Goal: Task Accomplishment & Management: Complete application form

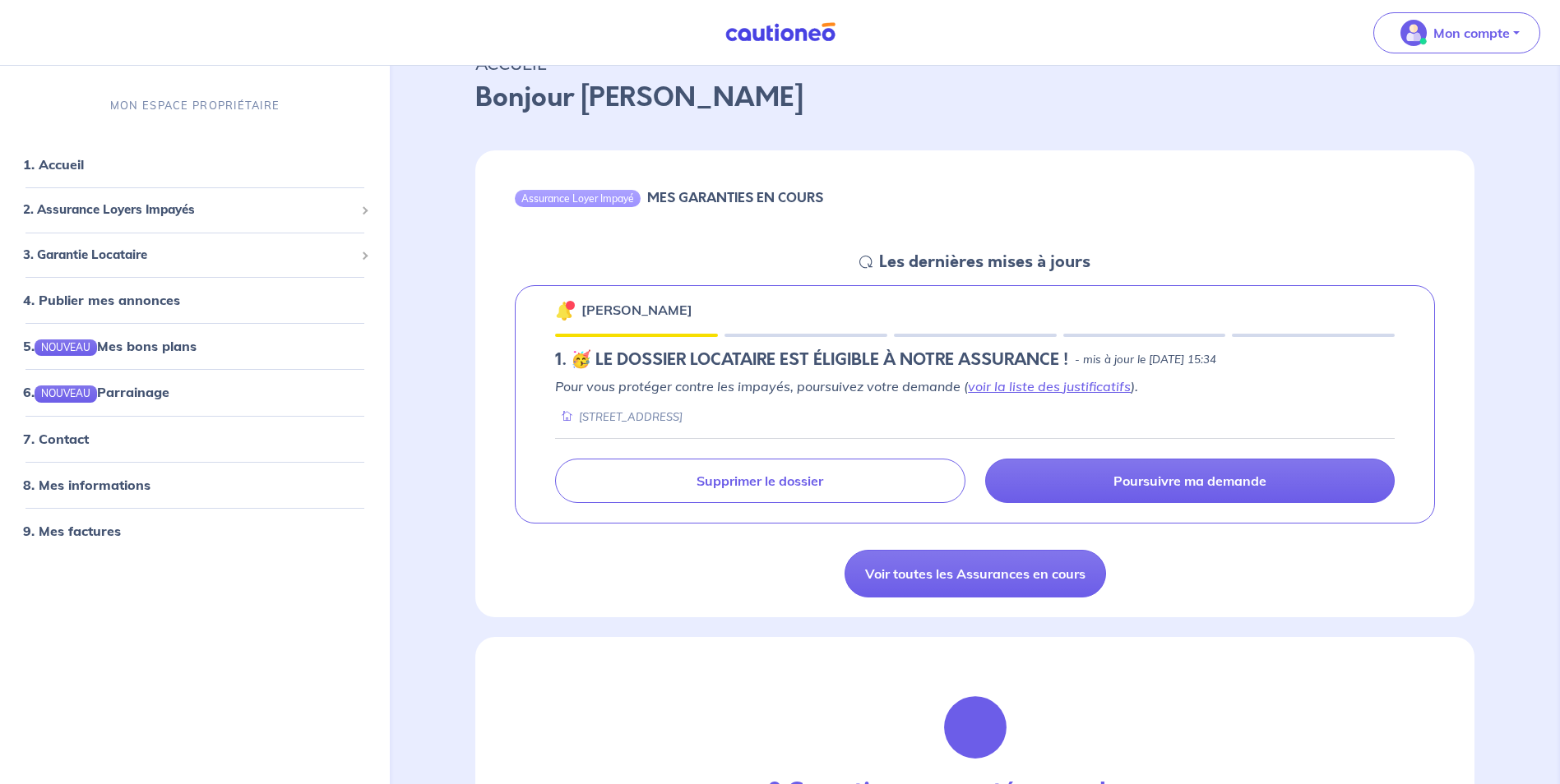
scroll to position [164, 0]
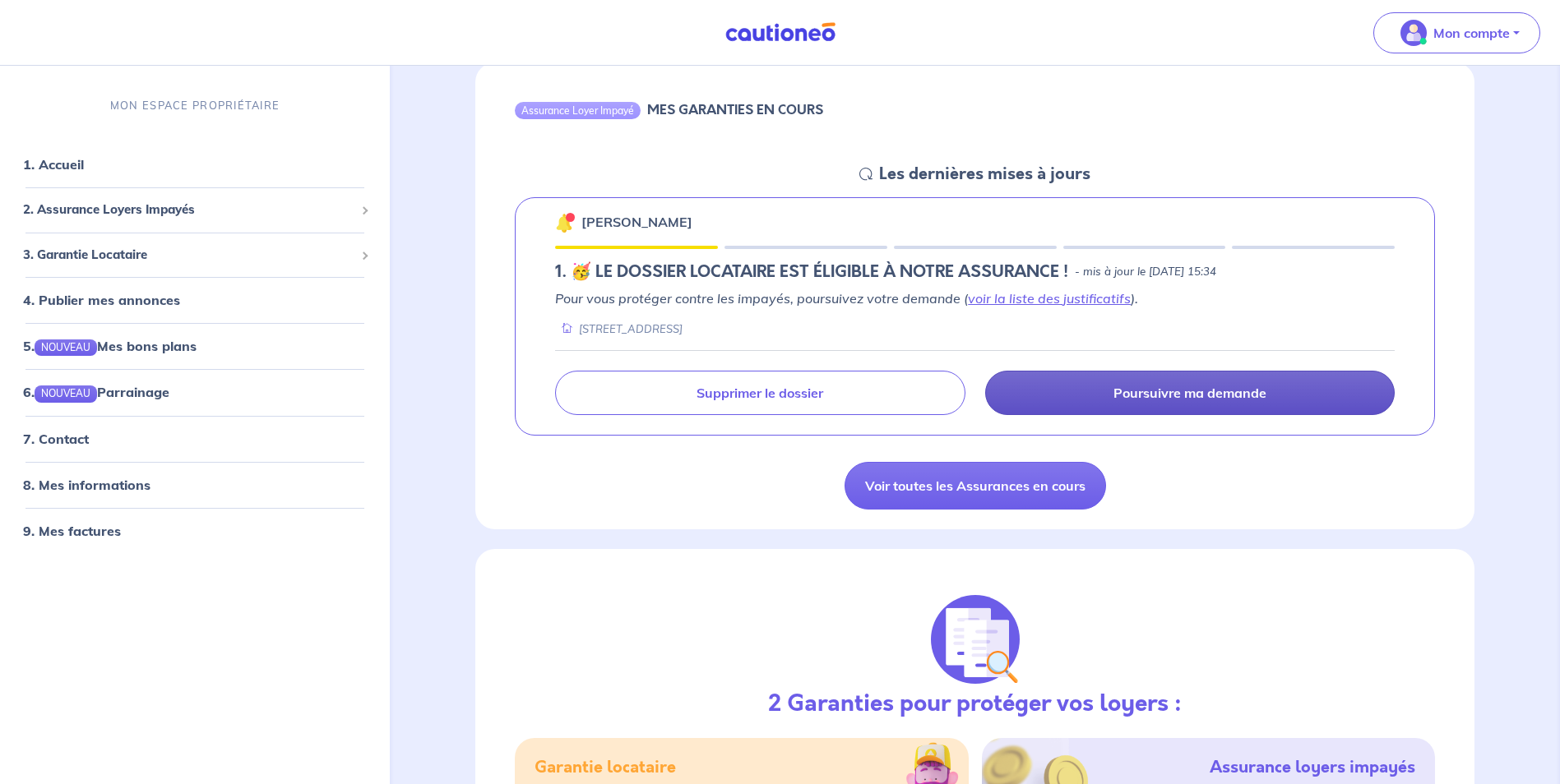
click at [1177, 391] on p "Poursuivre ma demande" at bounding box center [1190, 392] width 153 height 17
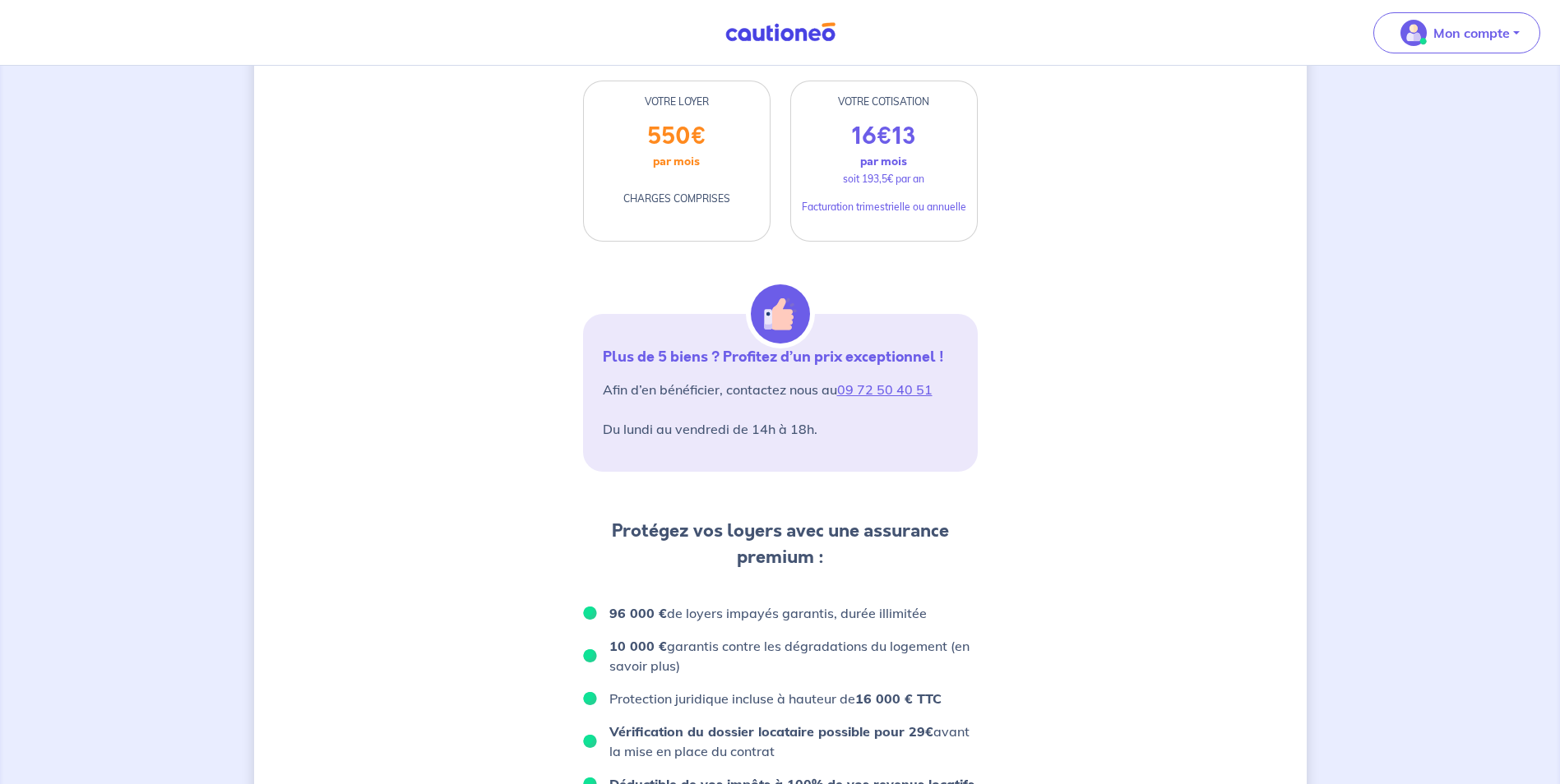
scroll to position [164, 0]
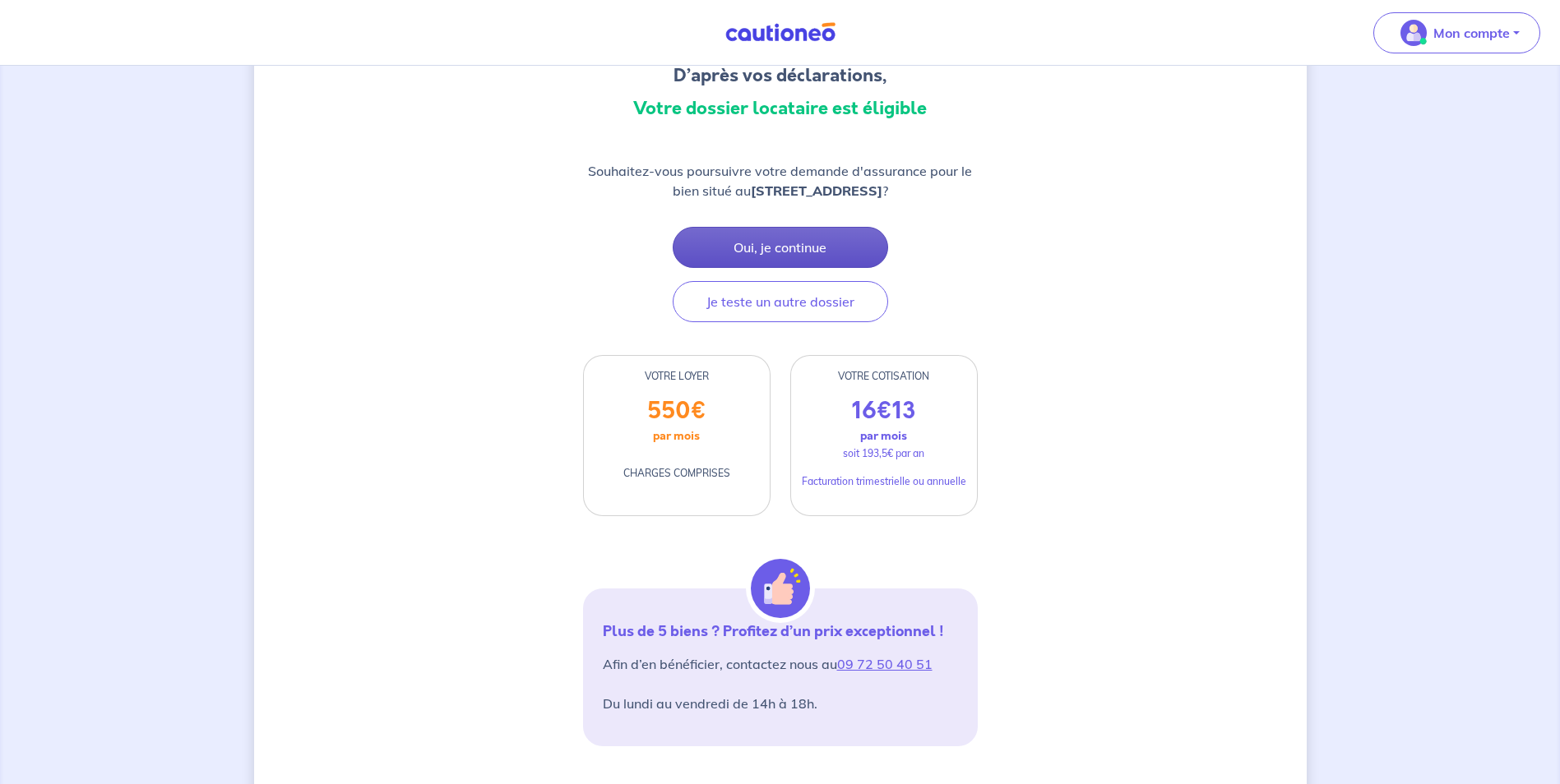
click at [751, 247] on button "Oui, je continue" at bounding box center [780, 248] width 216 height 41
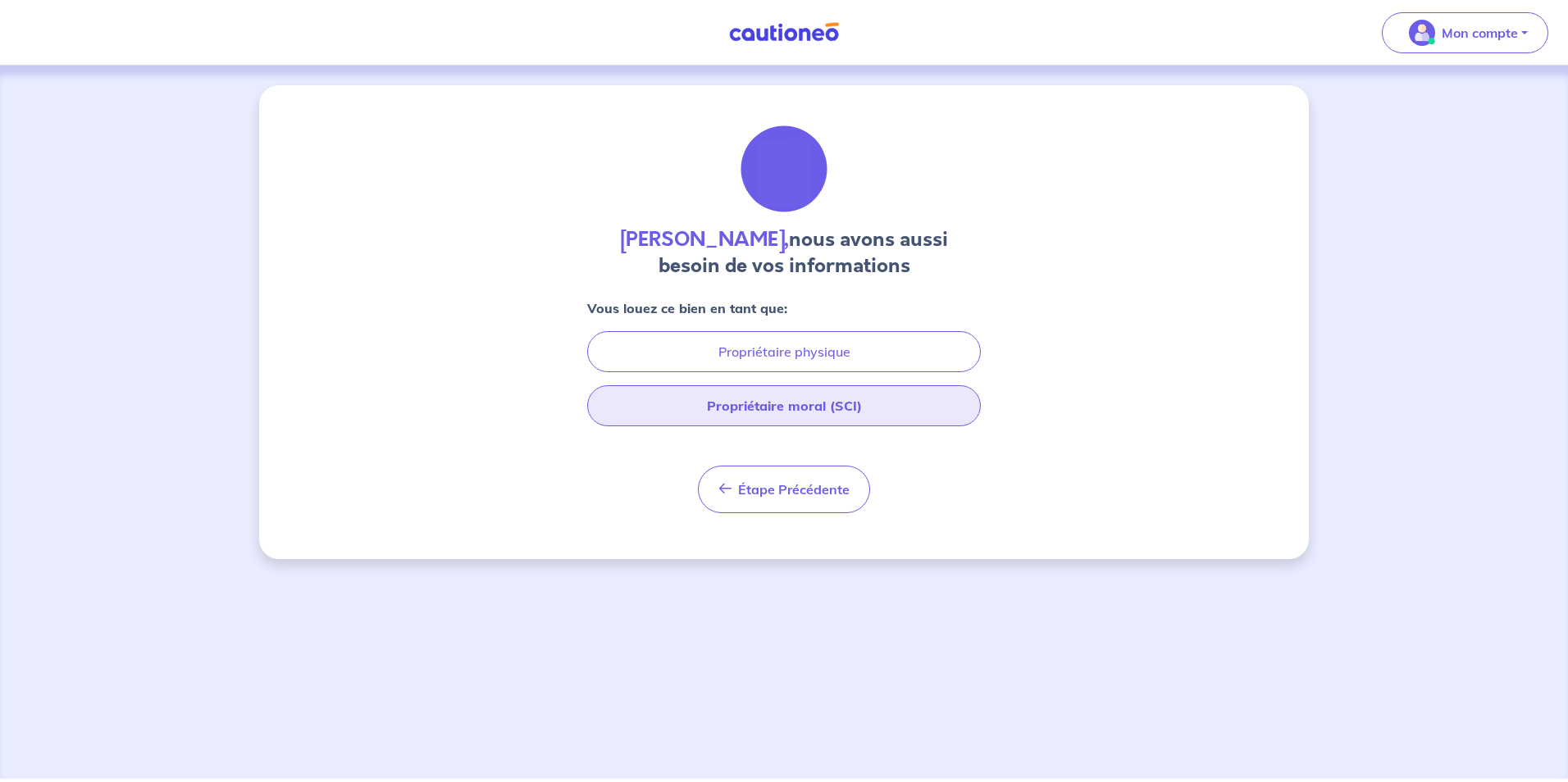
click at [796, 411] on button "Propriétaire moral (SCI)" at bounding box center [784, 406] width 393 height 41
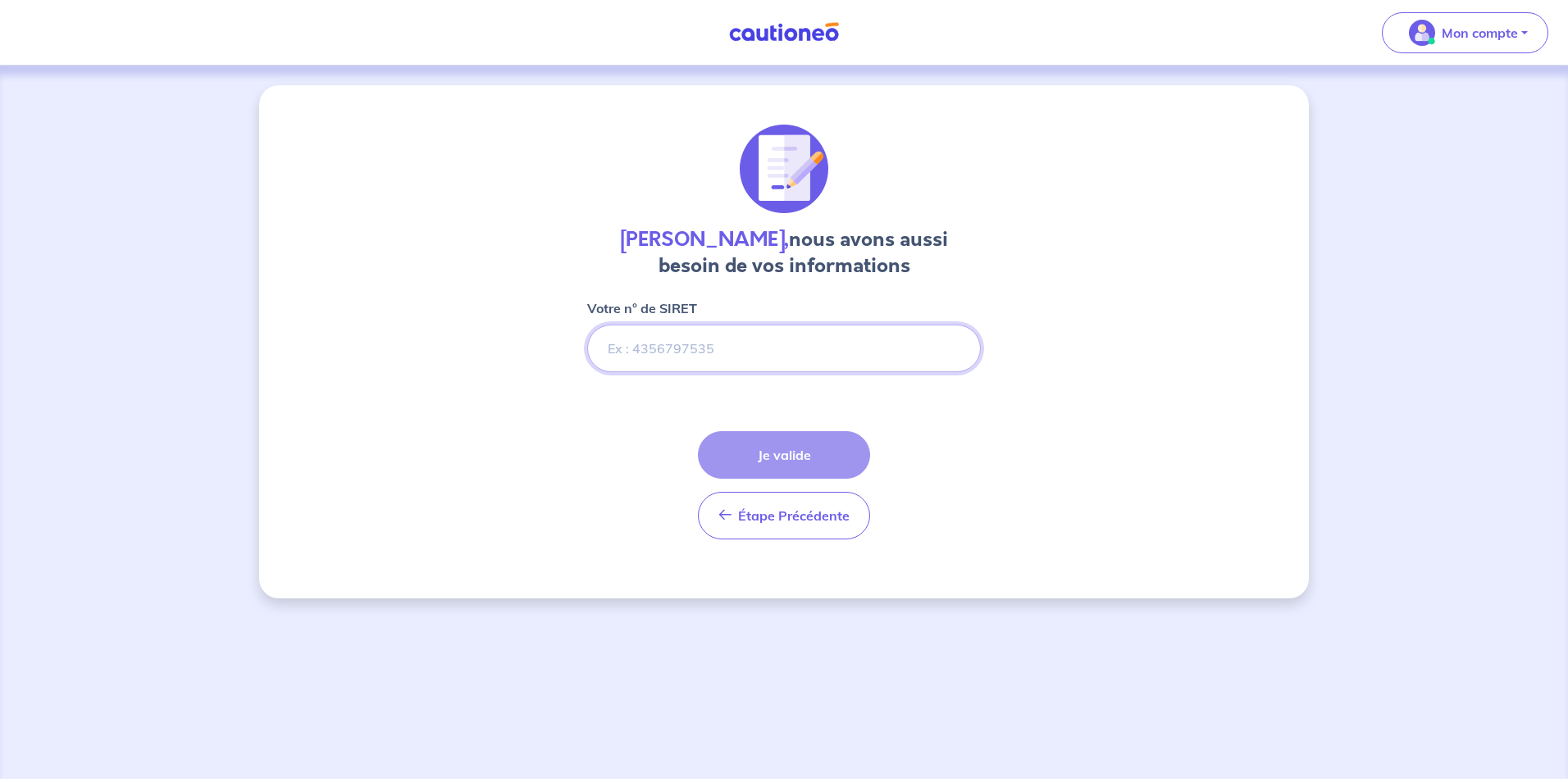
click at [656, 350] on input "Votre n° de SIRET" at bounding box center [784, 349] width 393 height 48
click at [702, 354] on input "Votre n° de SIRET" at bounding box center [784, 349] width 393 height 48
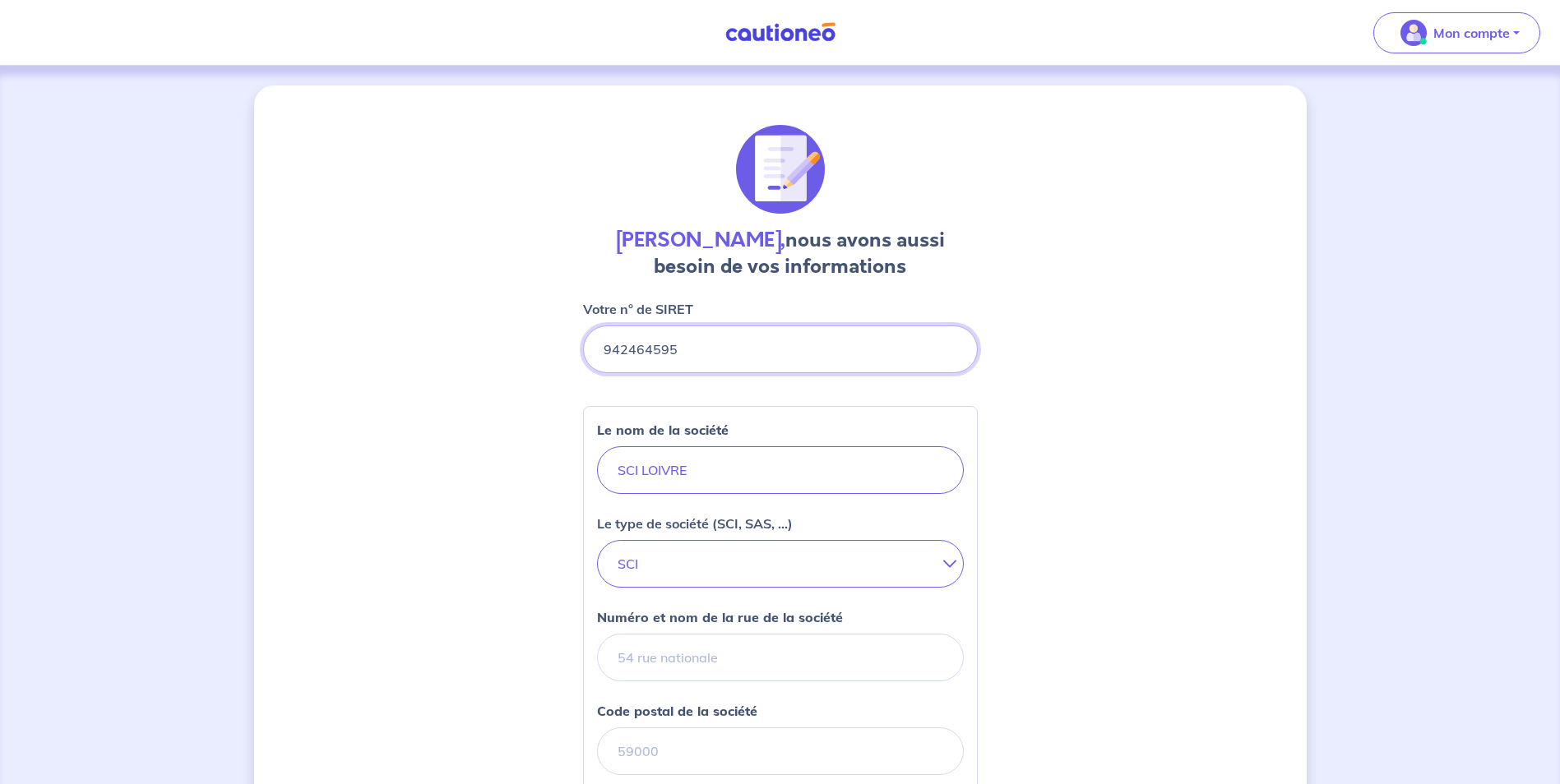
type input "942464595"
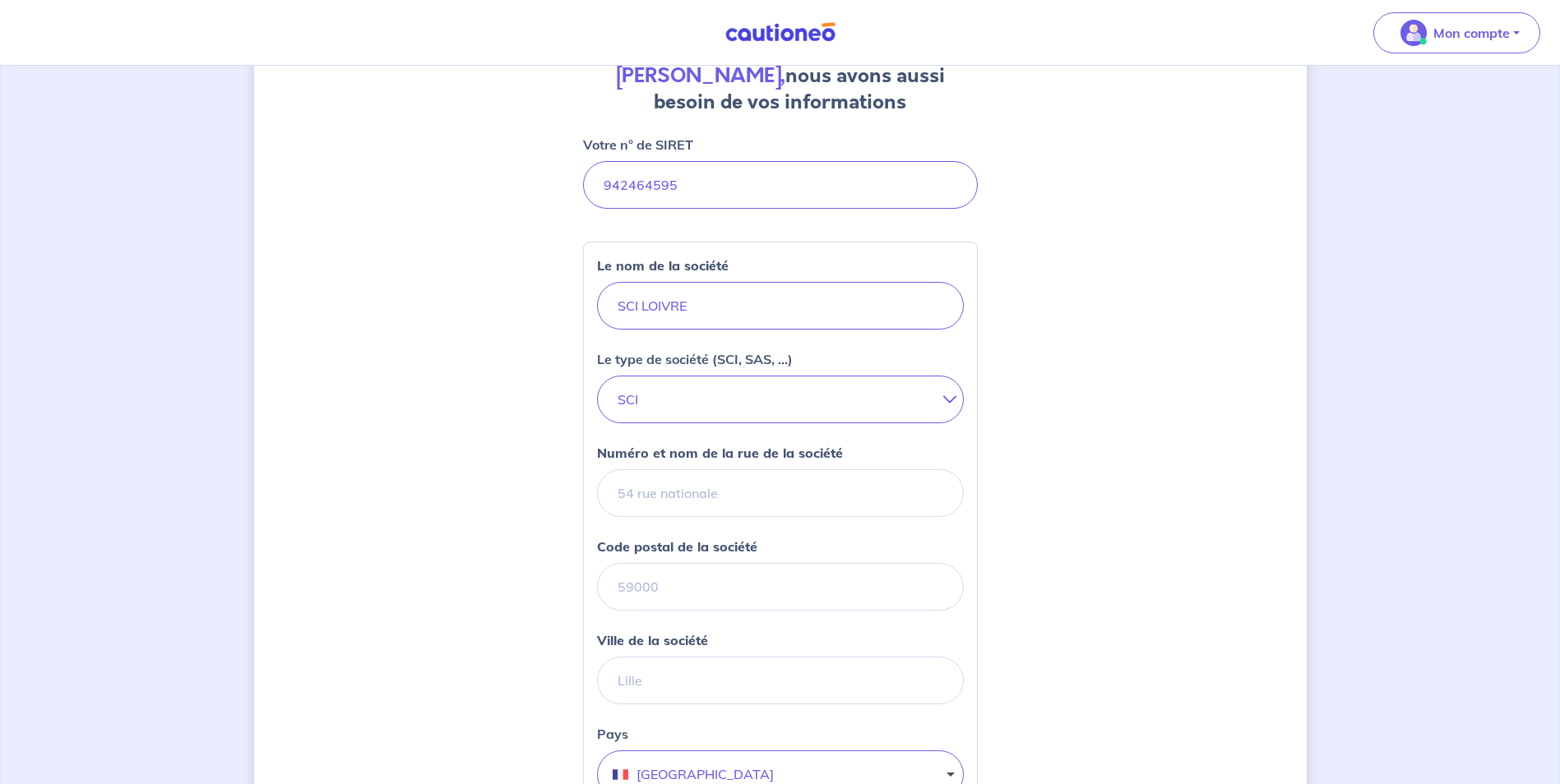
scroll to position [247, 0]
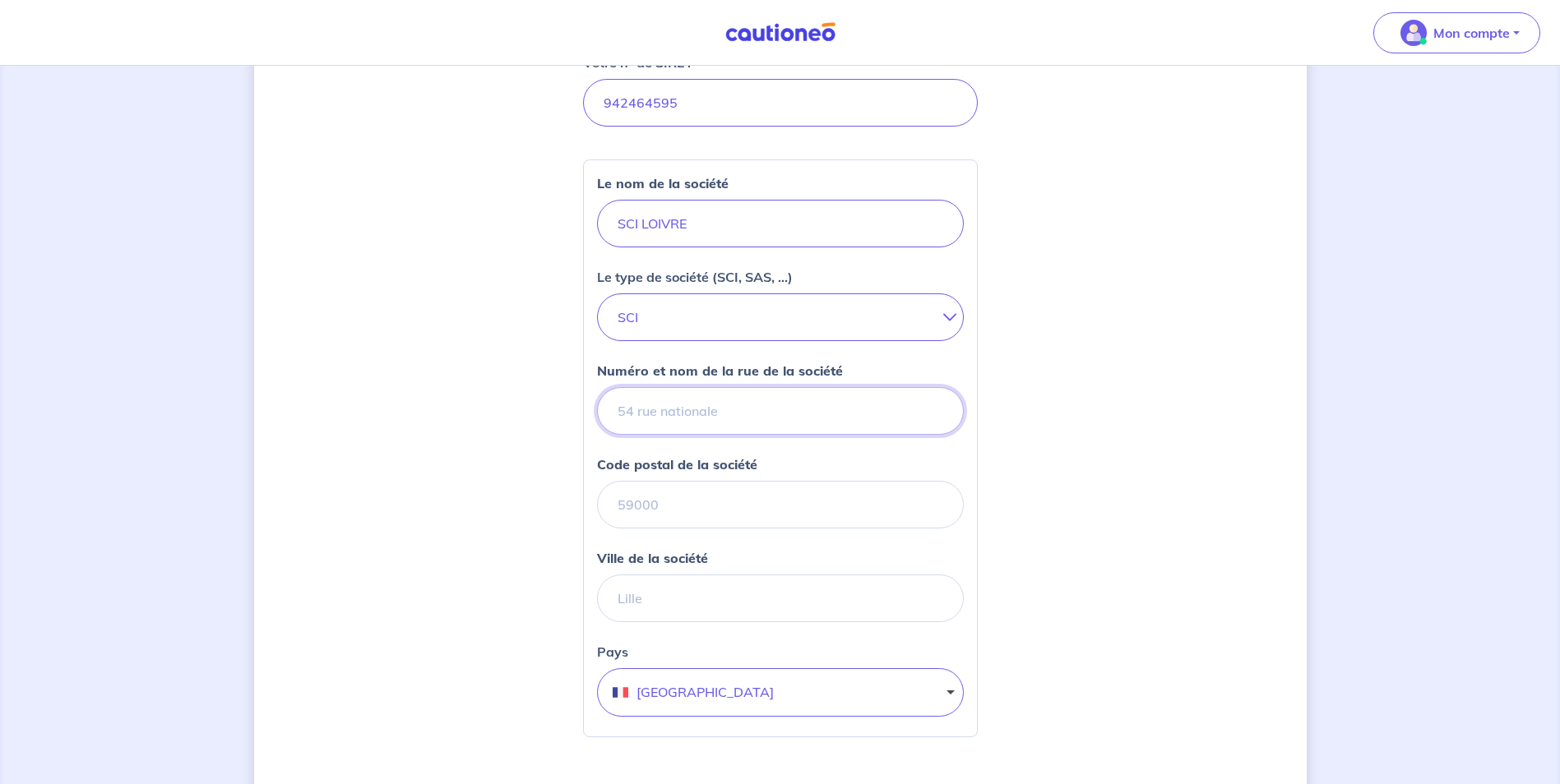
click at [649, 416] on input "Numéro et nom de la rue de la société" at bounding box center [780, 411] width 367 height 48
type input "[STREET_ADDRESS]"
drag, startPoint x: 491, startPoint y: 561, endPoint x: 545, endPoint y: 562, distance: 54.0
click at [491, 561] on div "[PERSON_NAME], nous avons aussi besoin de vos informations Votre n° de SIRET Le…" at bounding box center [780, 412] width 1053 height 1145
click at [616, 504] on input "Code postal de la société" at bounding box center [780, 505] width 367 height 48
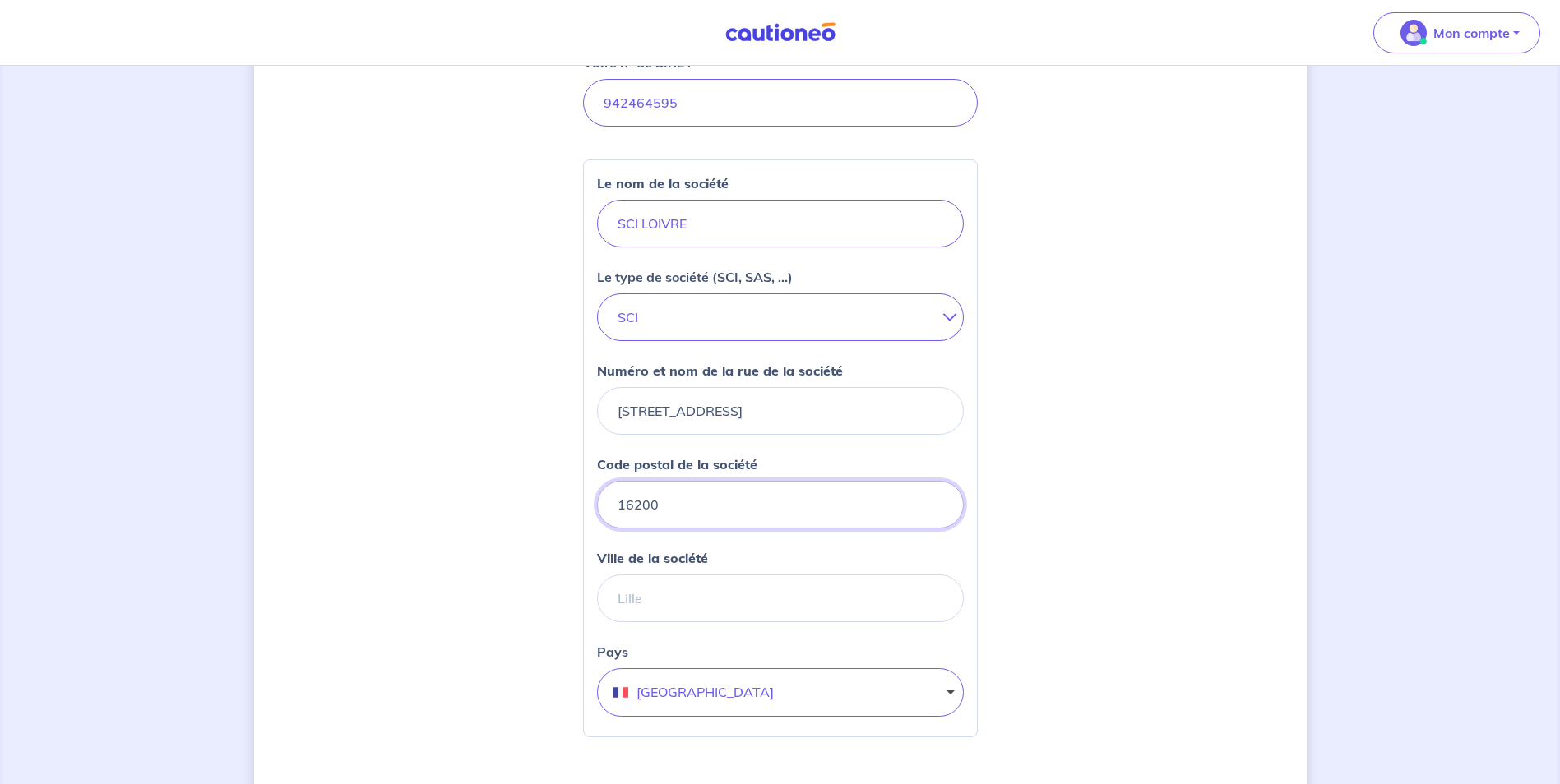
type input "16200"
click at [611, 610] on input "Ville de la société" at bounding box center [780, 598] width 367 height 48
type input "MERIGNAC"
click at [1199, 525] on div "[PERSON_NAME], nous avons aussi besoin de vos informations Votre n° de SIRET Le…" at bounding box center [780, 455] width 1053 height 1232
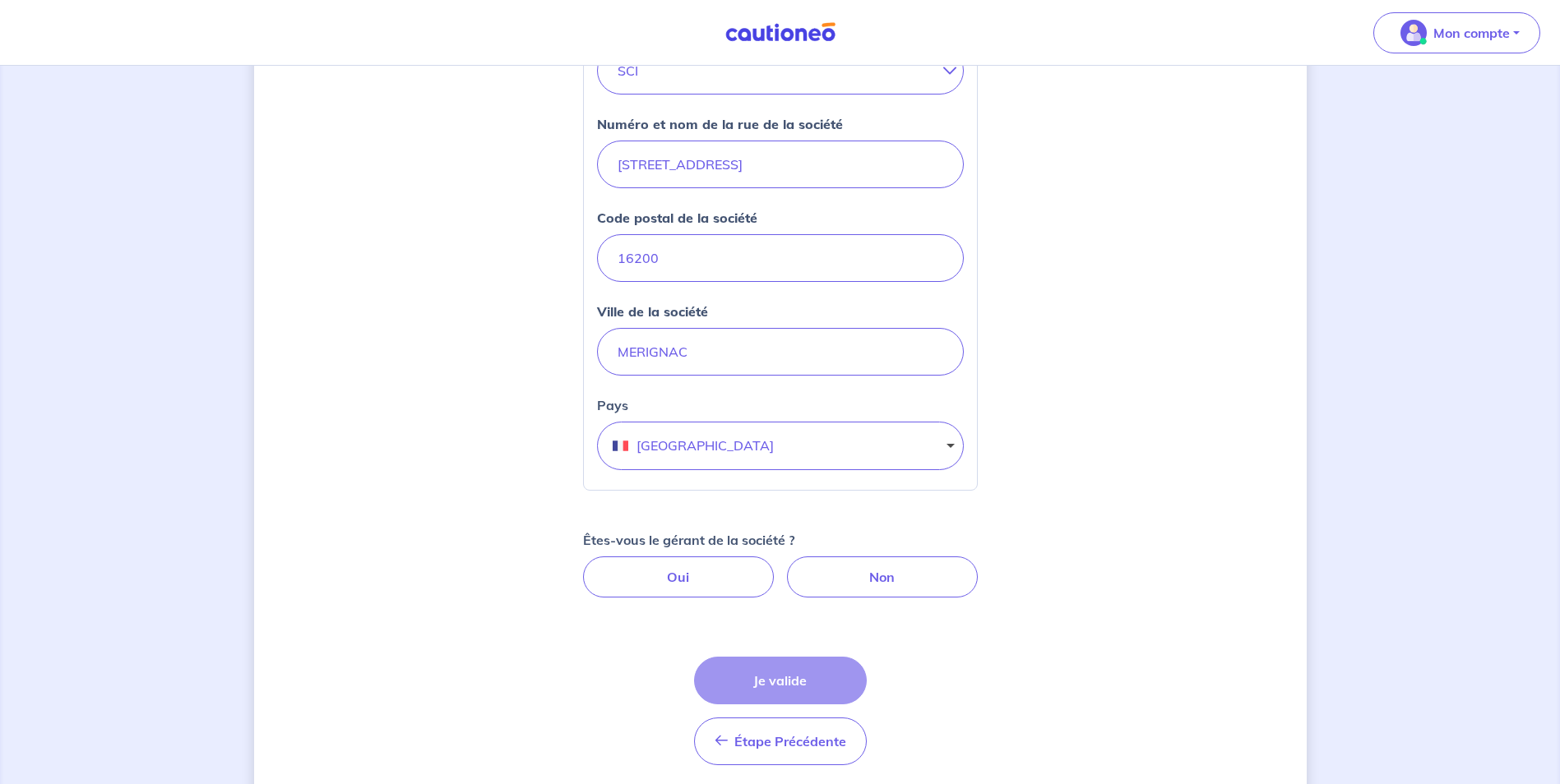
scroll to position [553, 0]
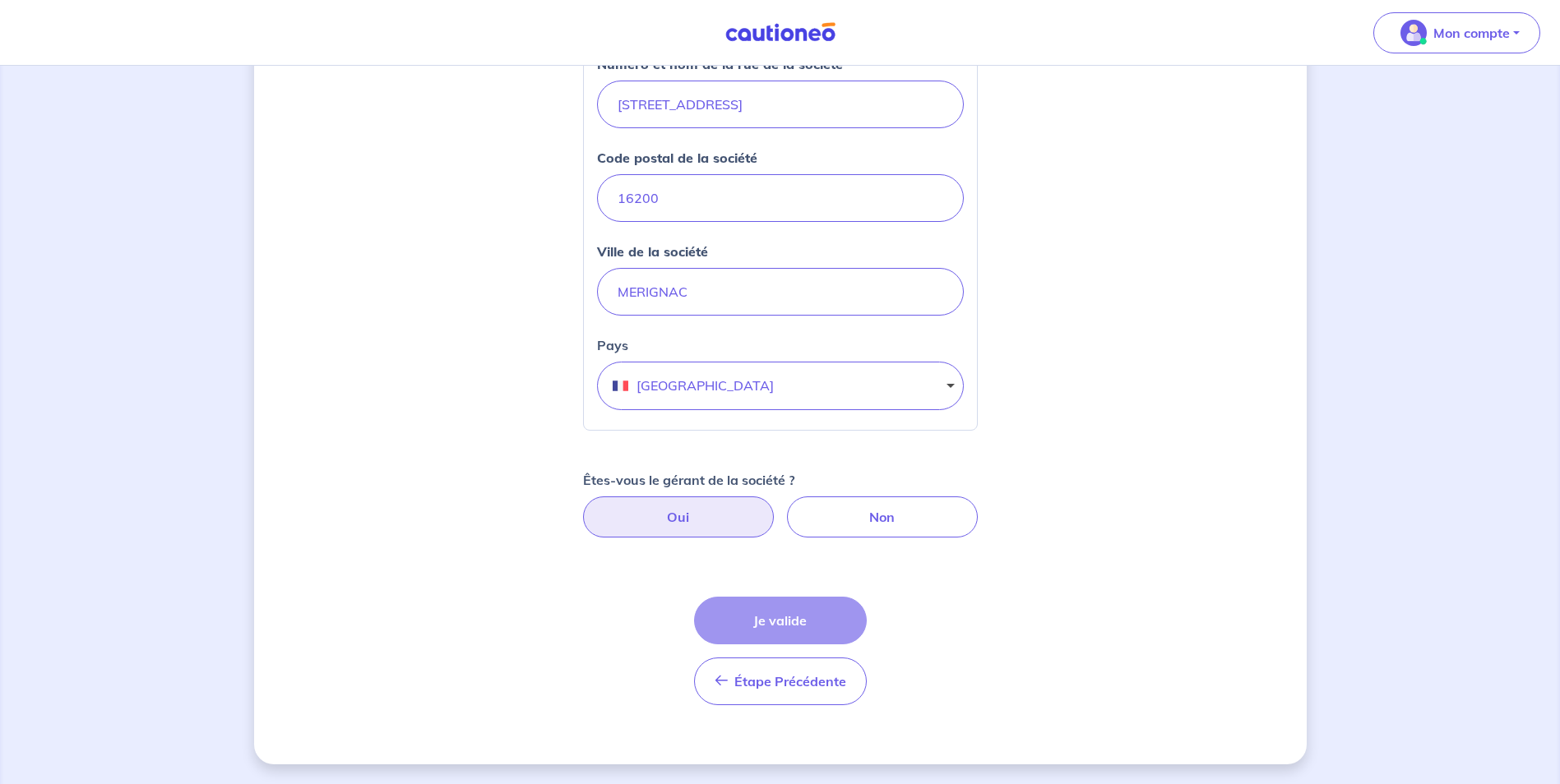
click at [696, 527] on label "Oui" at bounding box center [678, 517] width 191 height 41
click at [775, 507] on input "Oui" at bounding box center [780, 502] width 11 height 11
radio input "true"
select select "FR"
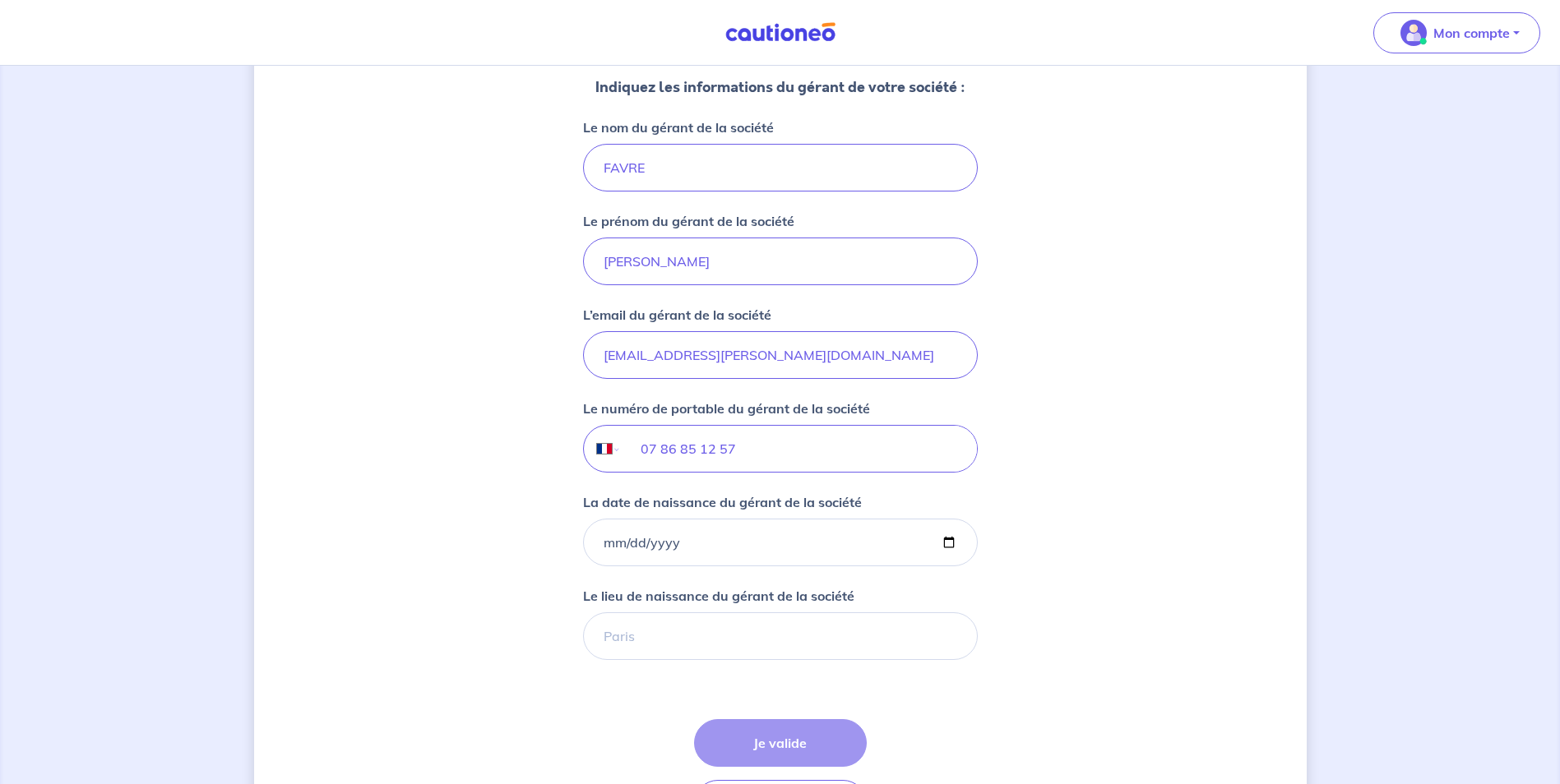
scroll to position [1128, 0]
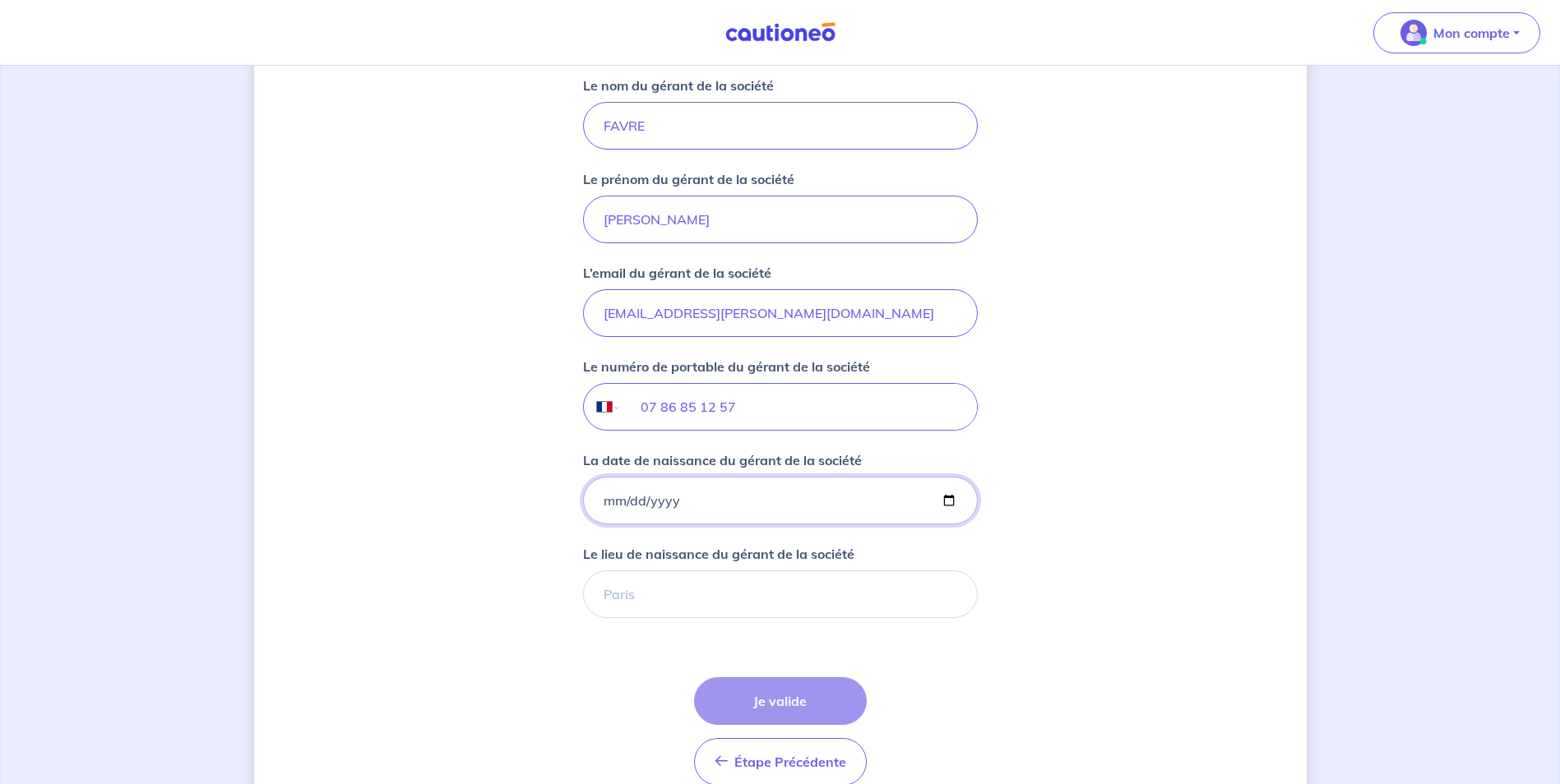
click at [601, 507] on input "La date de naissance du gérant de la société" at bounding box center [780, 501] width 394 height 48
type input "[DATE]"
click at [646, 591] on input "Le lieu de naissance du gérant de la société" at bounding box center [780, 595] width 394 height 48
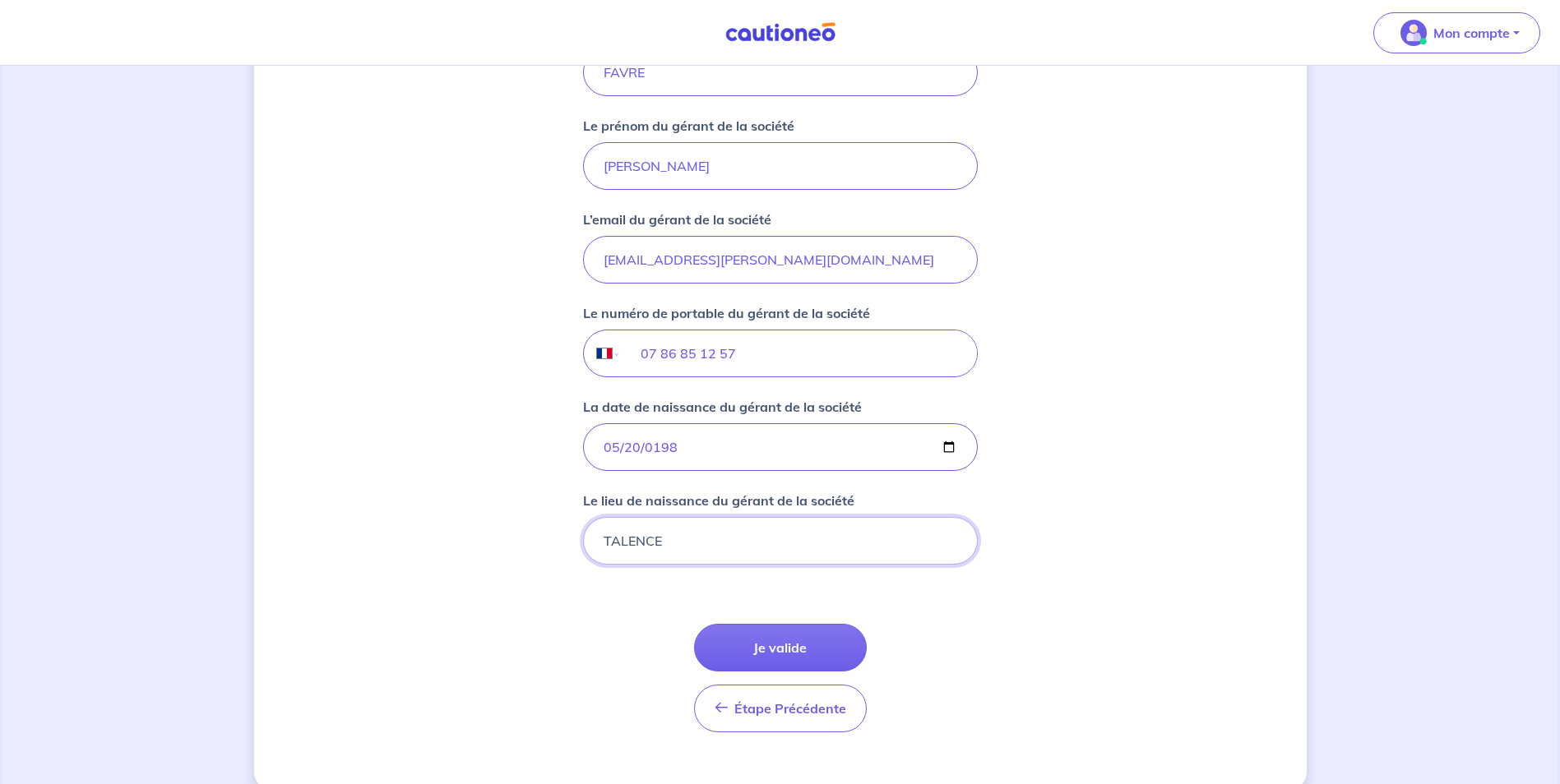
scroll to position [1209, 0]
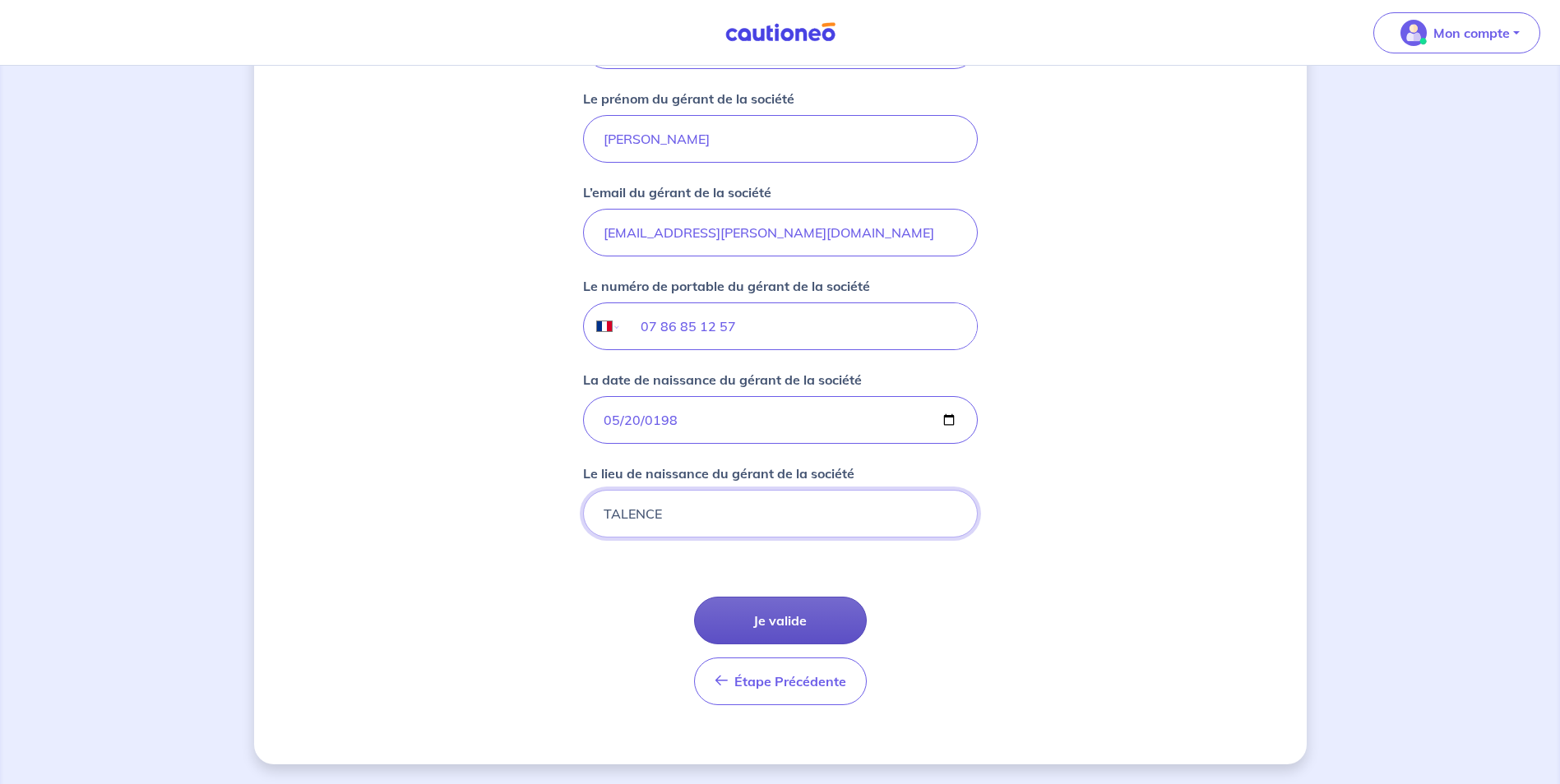
type input "TALENCE"
click at [797, 623] on button "Je valide" at bounding box center [780, 621] width 172 height 48
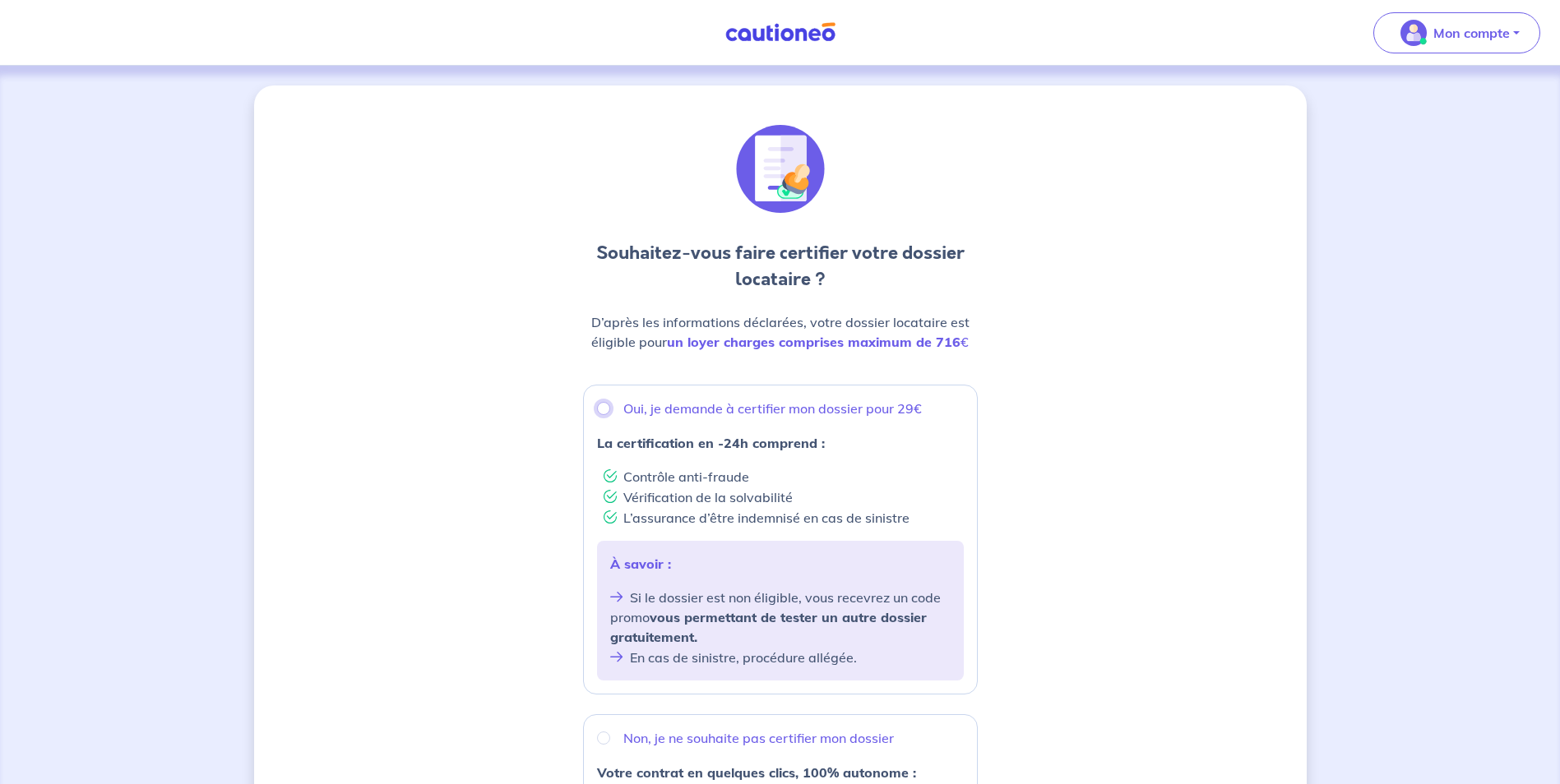
click at [605, 410] on input "Oui, je demande à certifier mon dossier pour 29€" at bounding box center [603, 408] width 13 height 13
radio input "true"
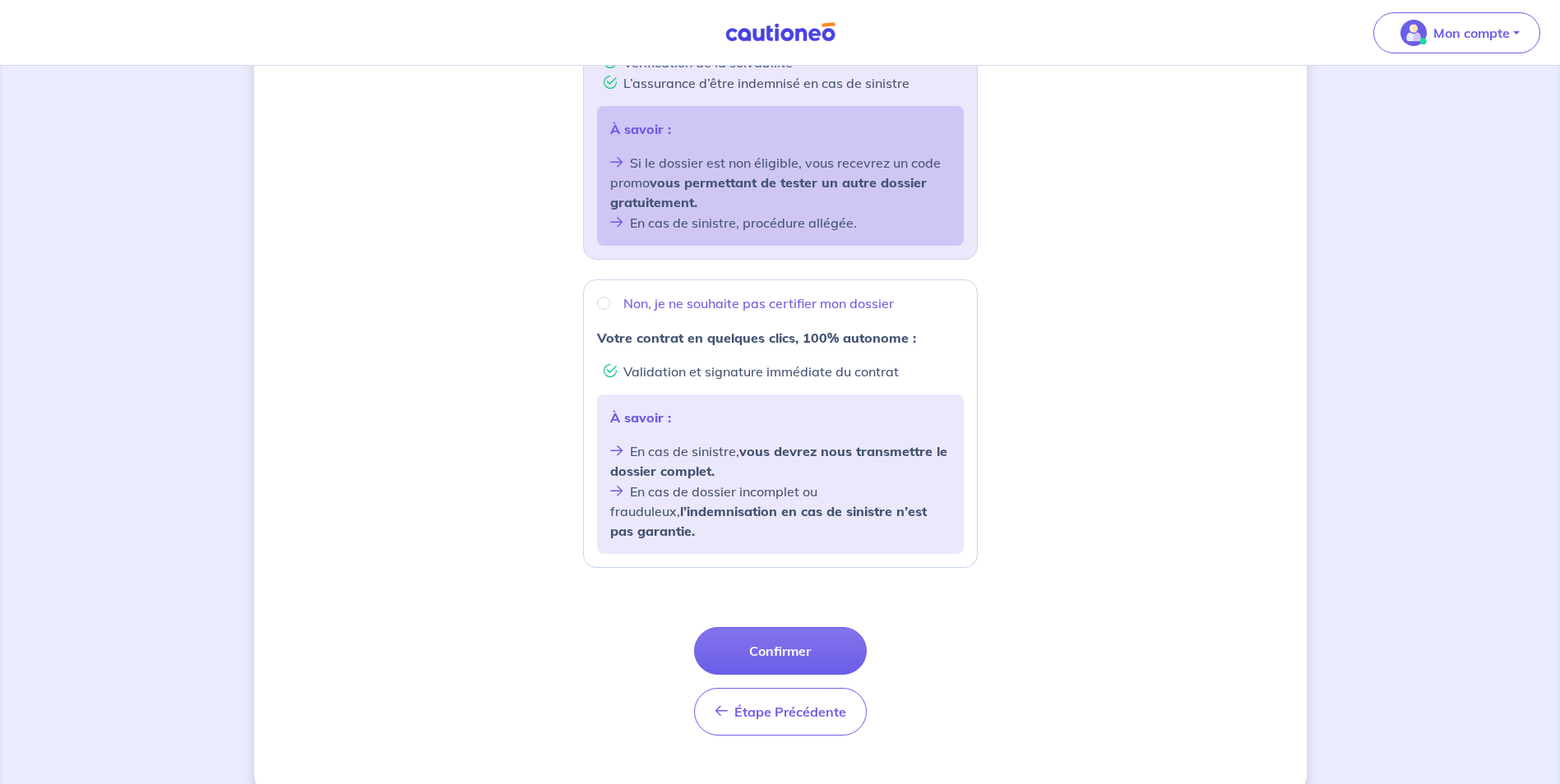
scroll to position [446, 0]
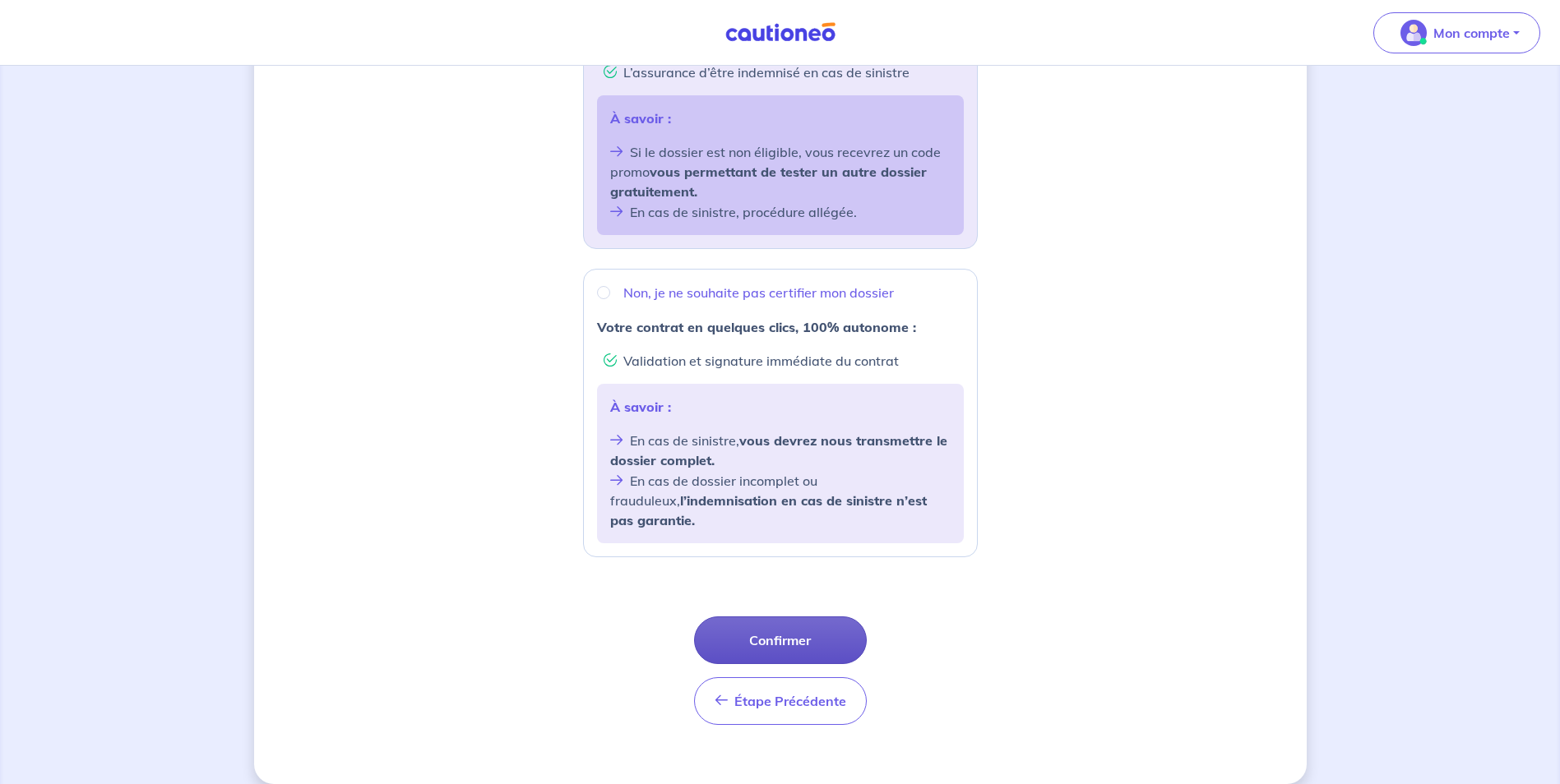
click at [802, 617] on button "Confirmer" at bounding box center [780, 640] width 172 height 48
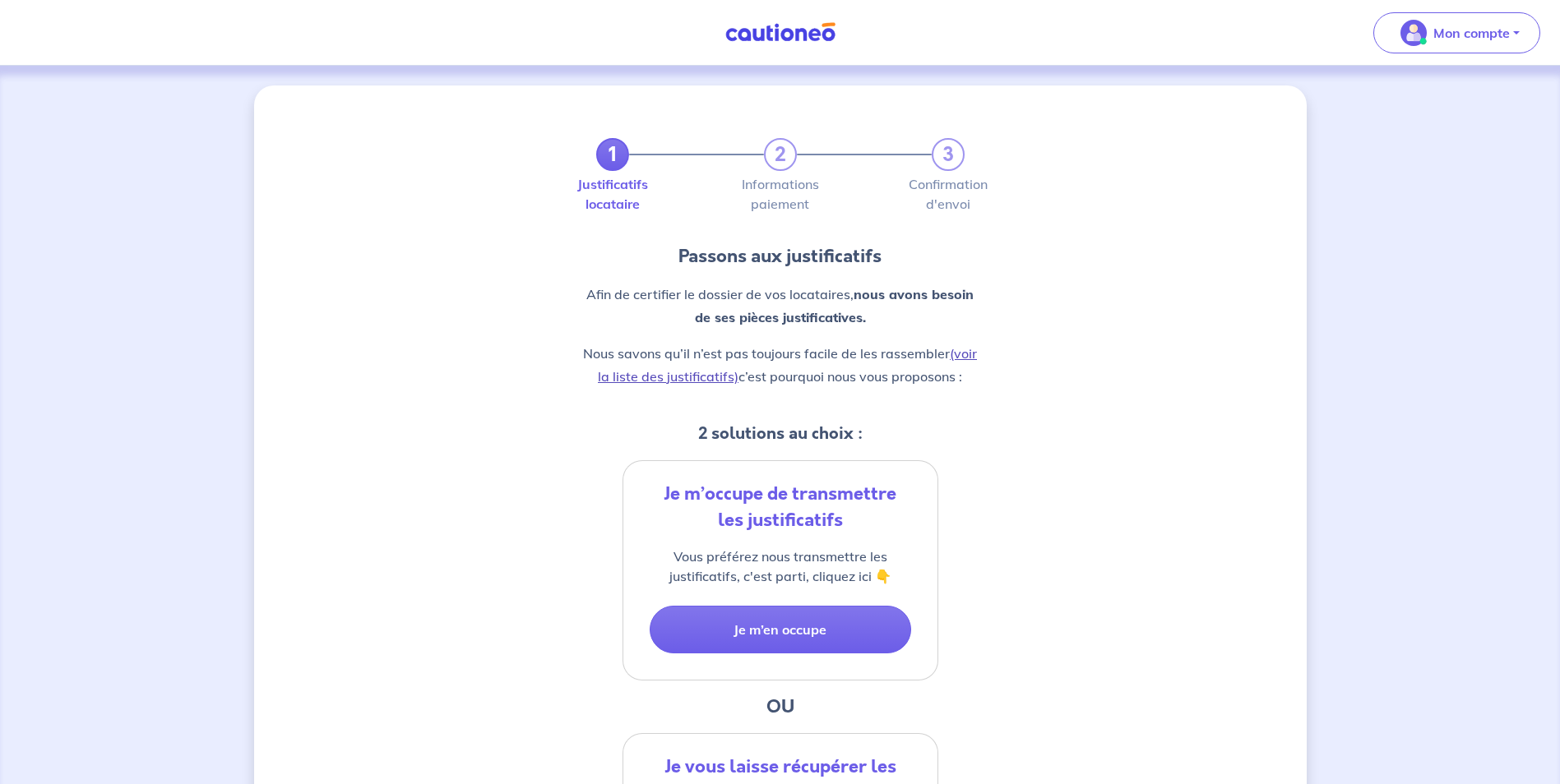
click at [669, 376] on link "(voir la liste des justificatifs)" at bounding box center [787, 365] width 379 height 39
click at [802, 627] on button "Je m’en occupe" at bounding box center [780, 630] width 261 height 48
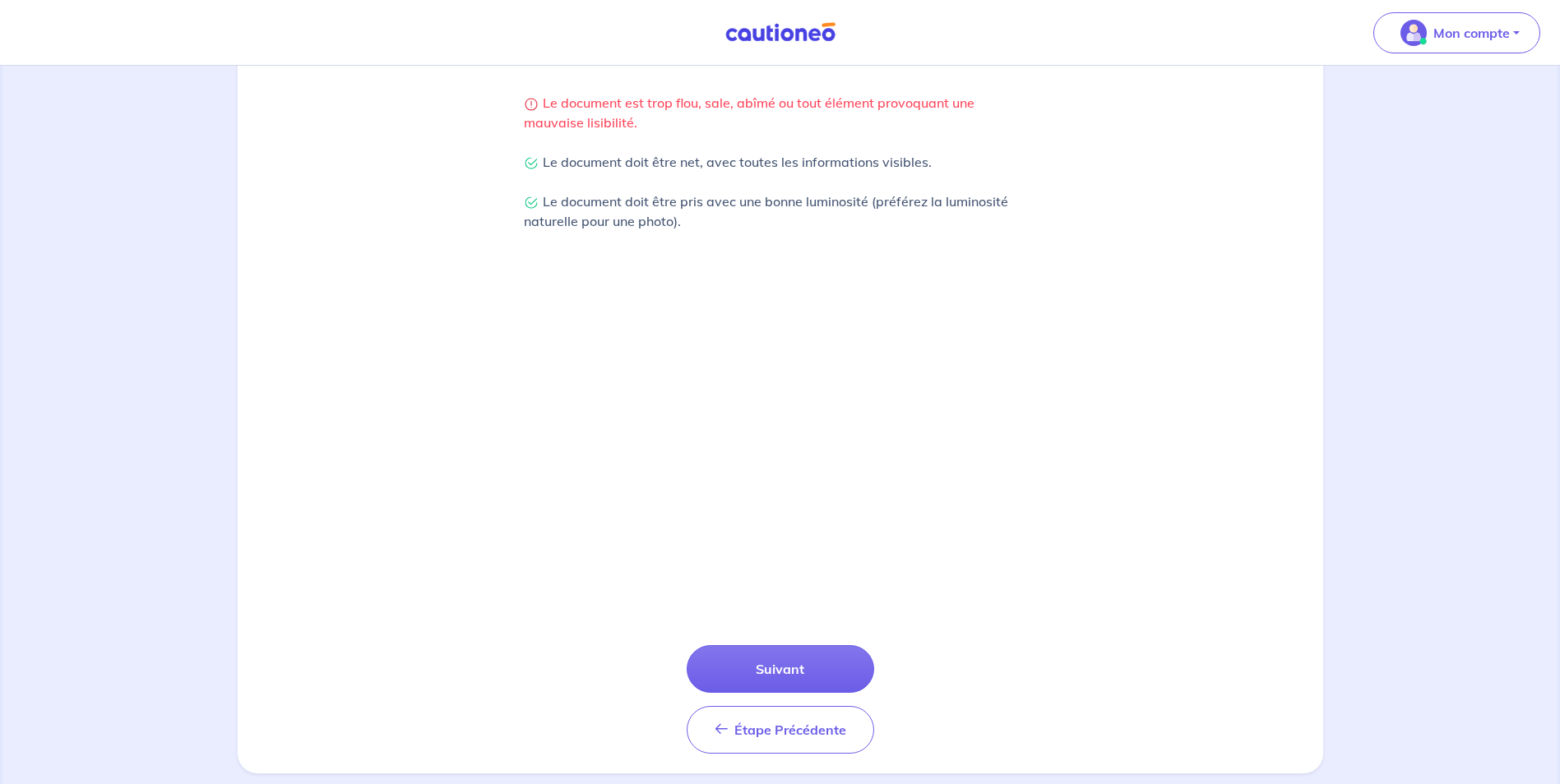
scroll to position [393, 0]
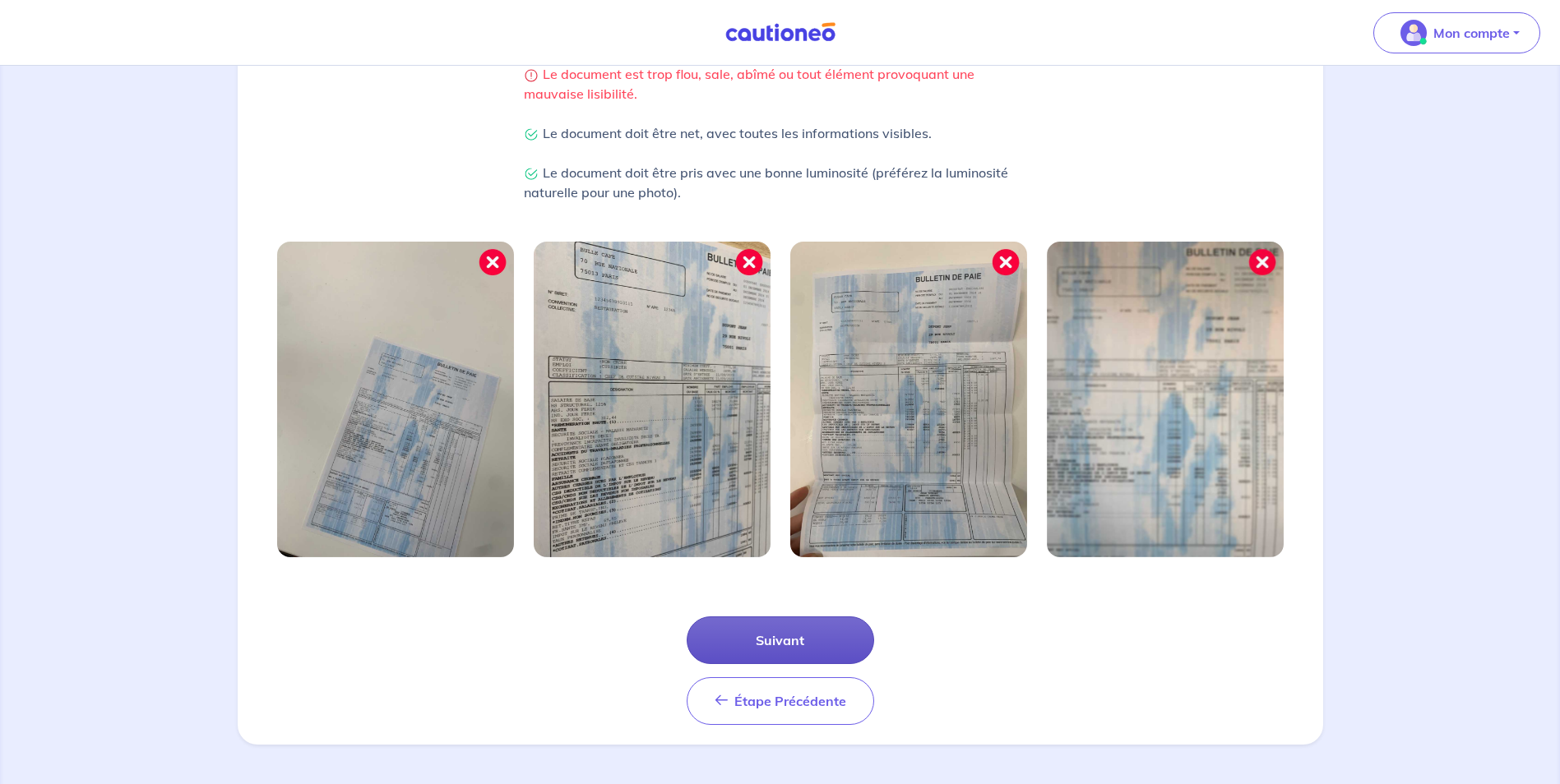
click at [794, 639] on button "Suivant" at bounding box center [780, 640] width 187 height 48
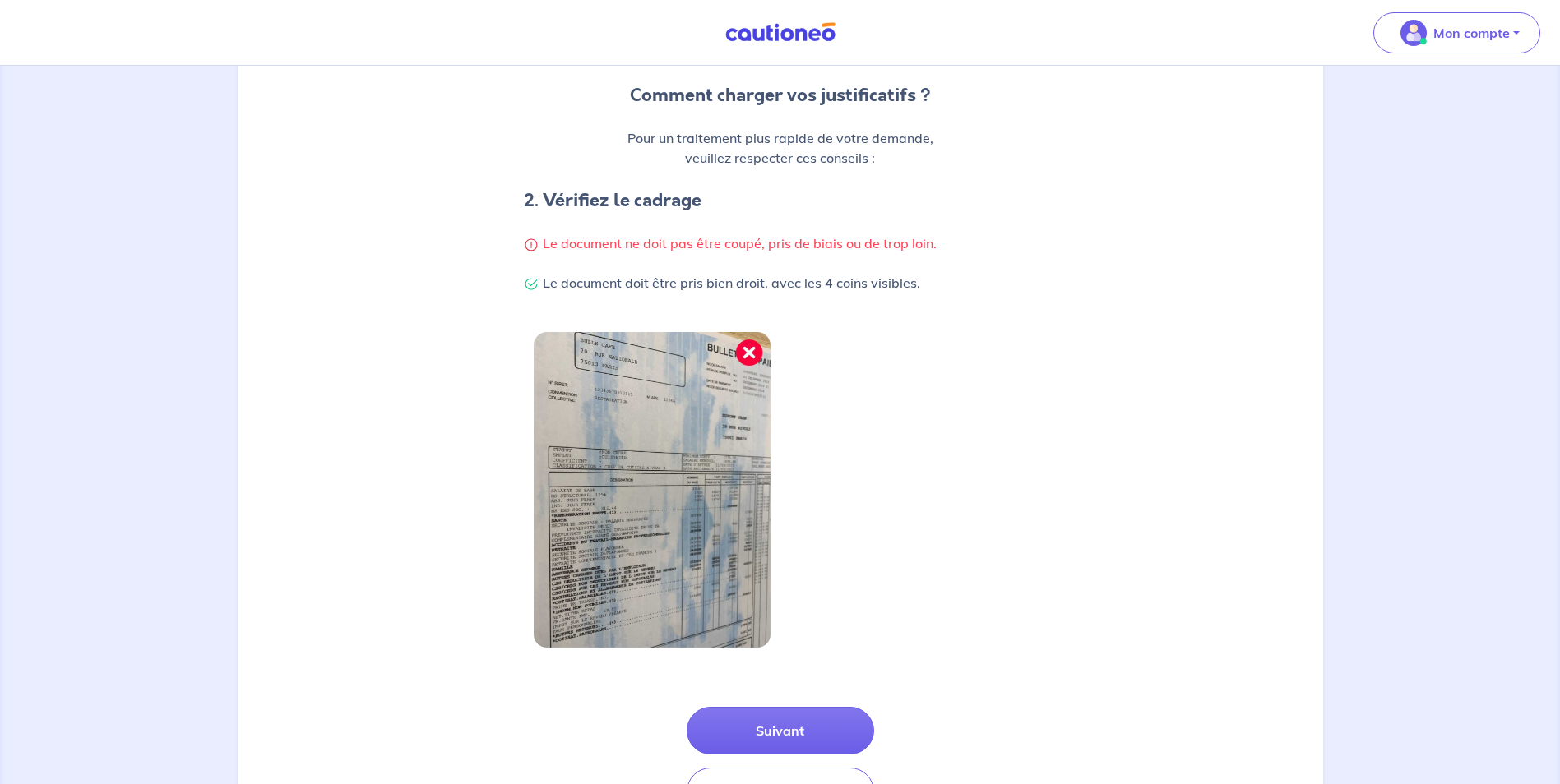
scroll to position [247, 0]
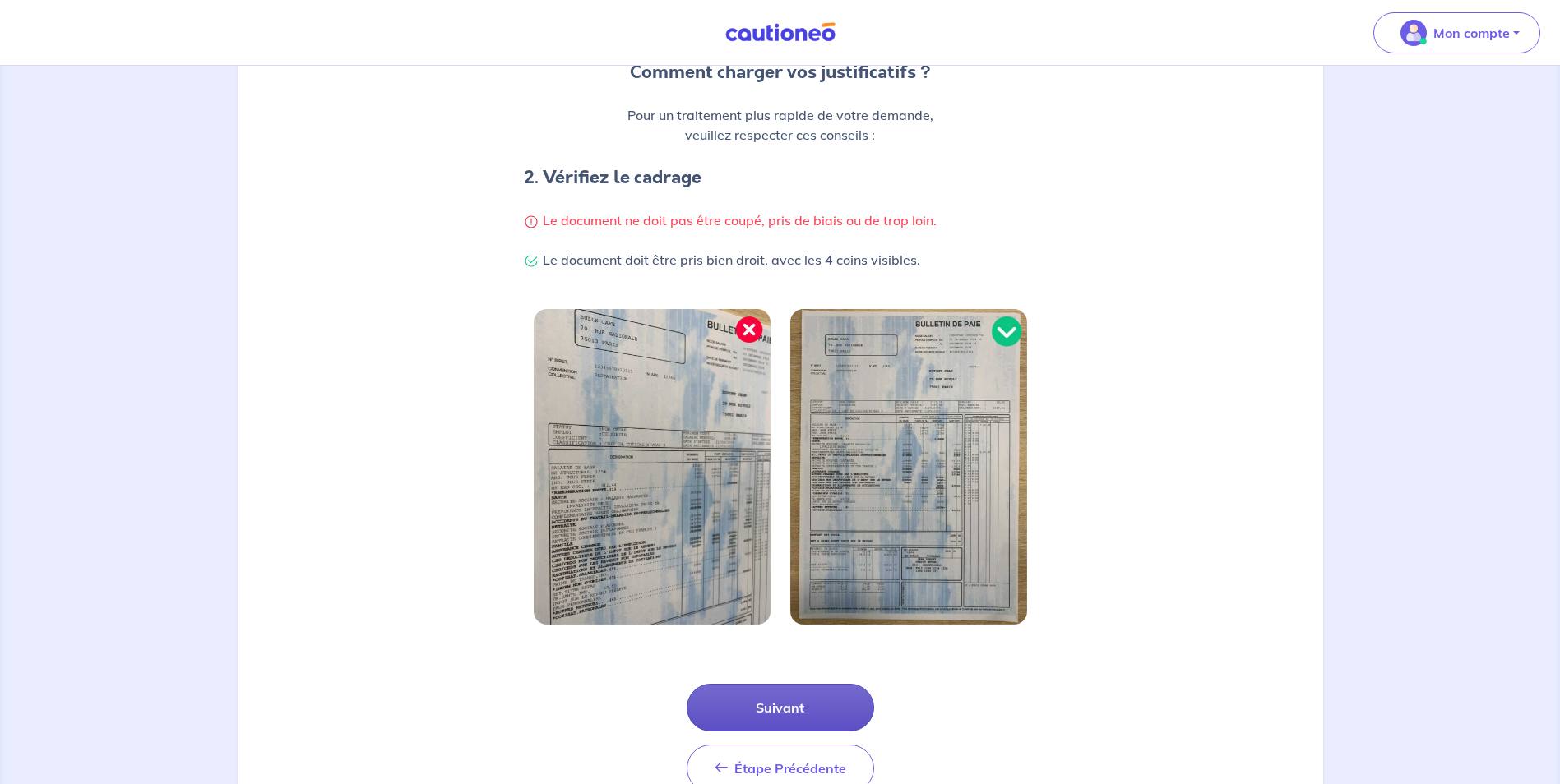
click at [792, 712] on button "Suivant" at bounding box center [780, 708] width 187 height 48
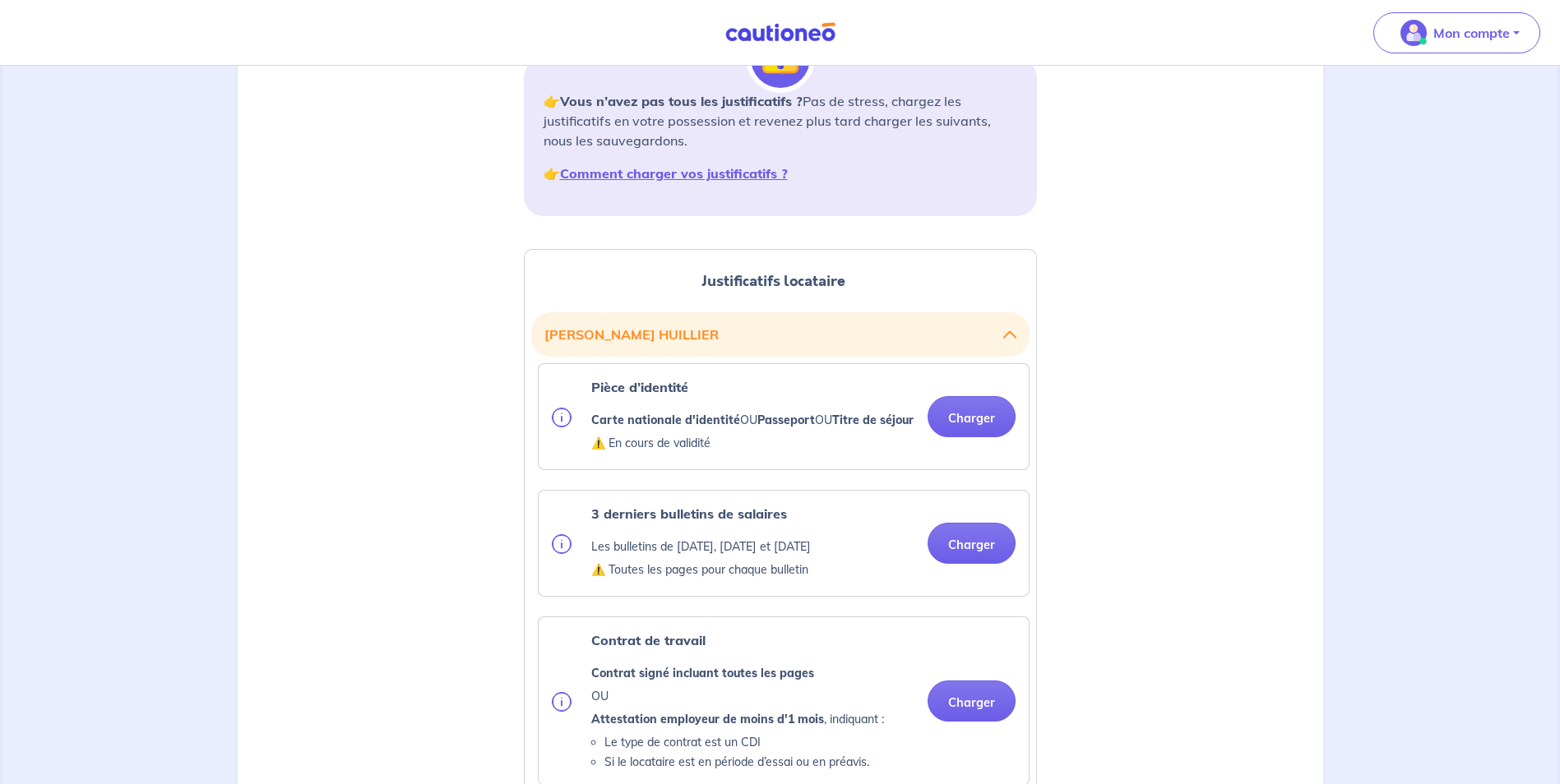
scroll to position [247, 0]
click at [977, 424] on button "Charger" at bounding box center [971, 414] width 88 height 41
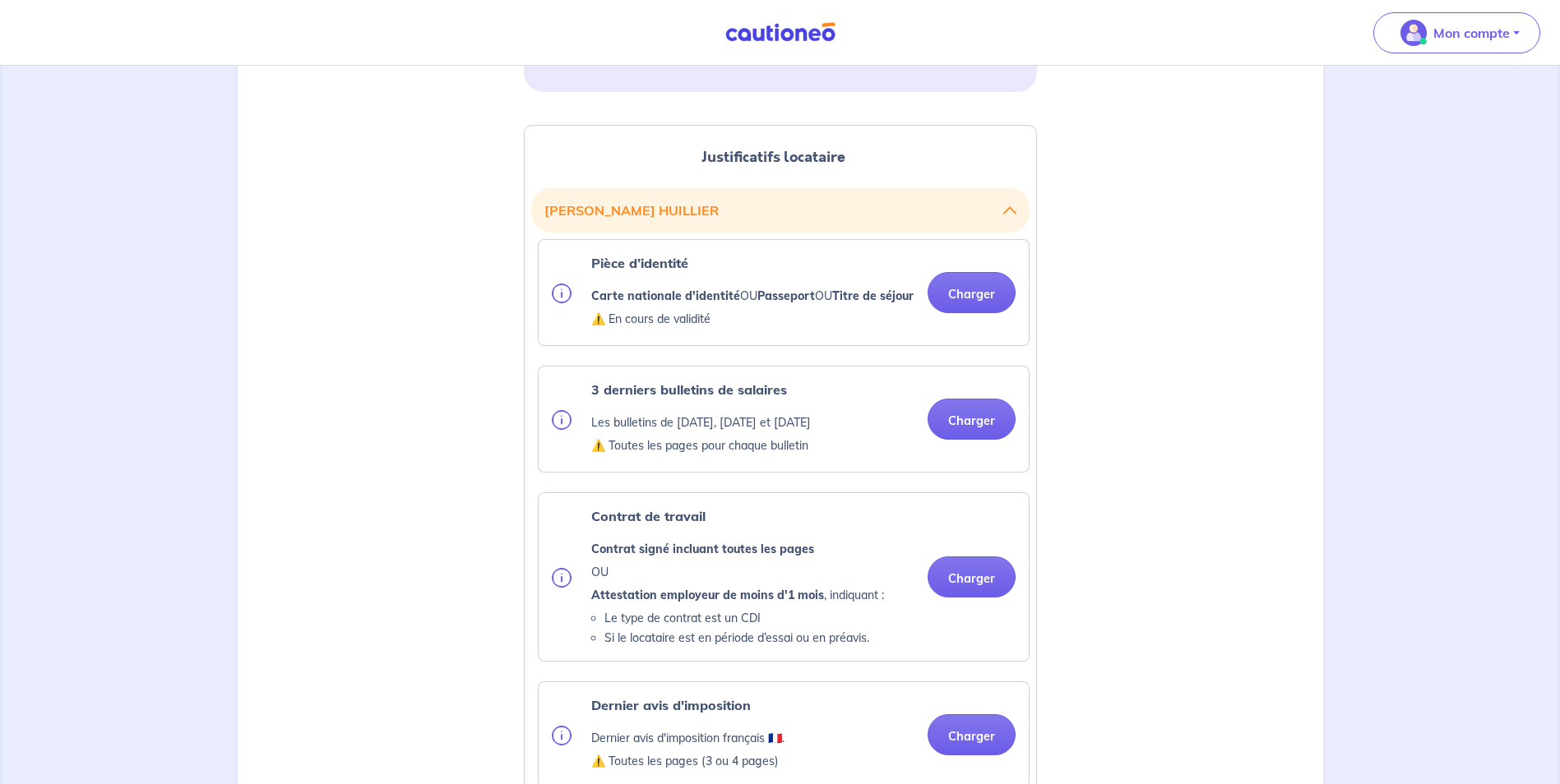
scroll to position [411, 0]
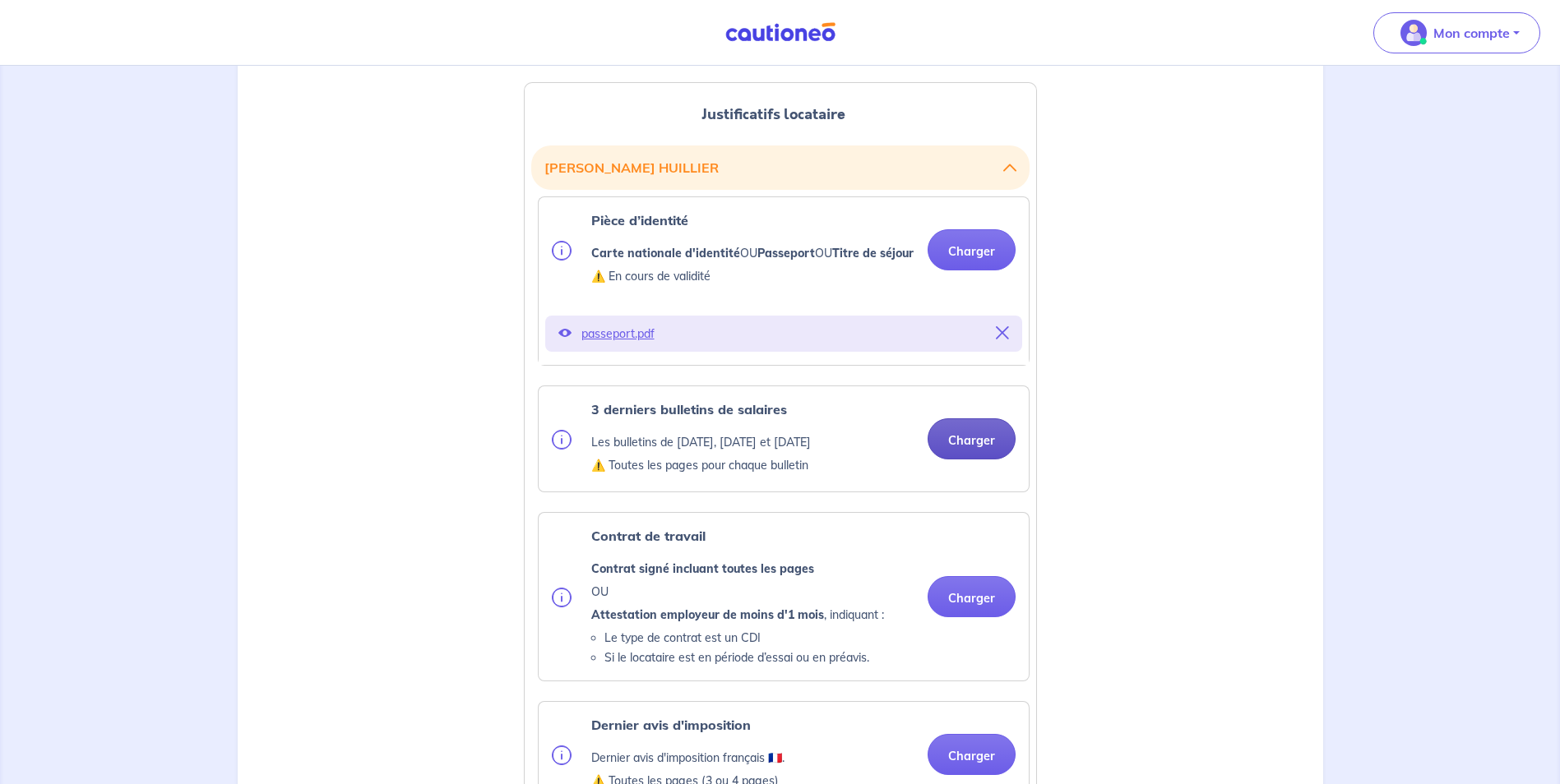
click at [969, 458] on button "Charger" at bounding box center [971, 439] width 88 height 41
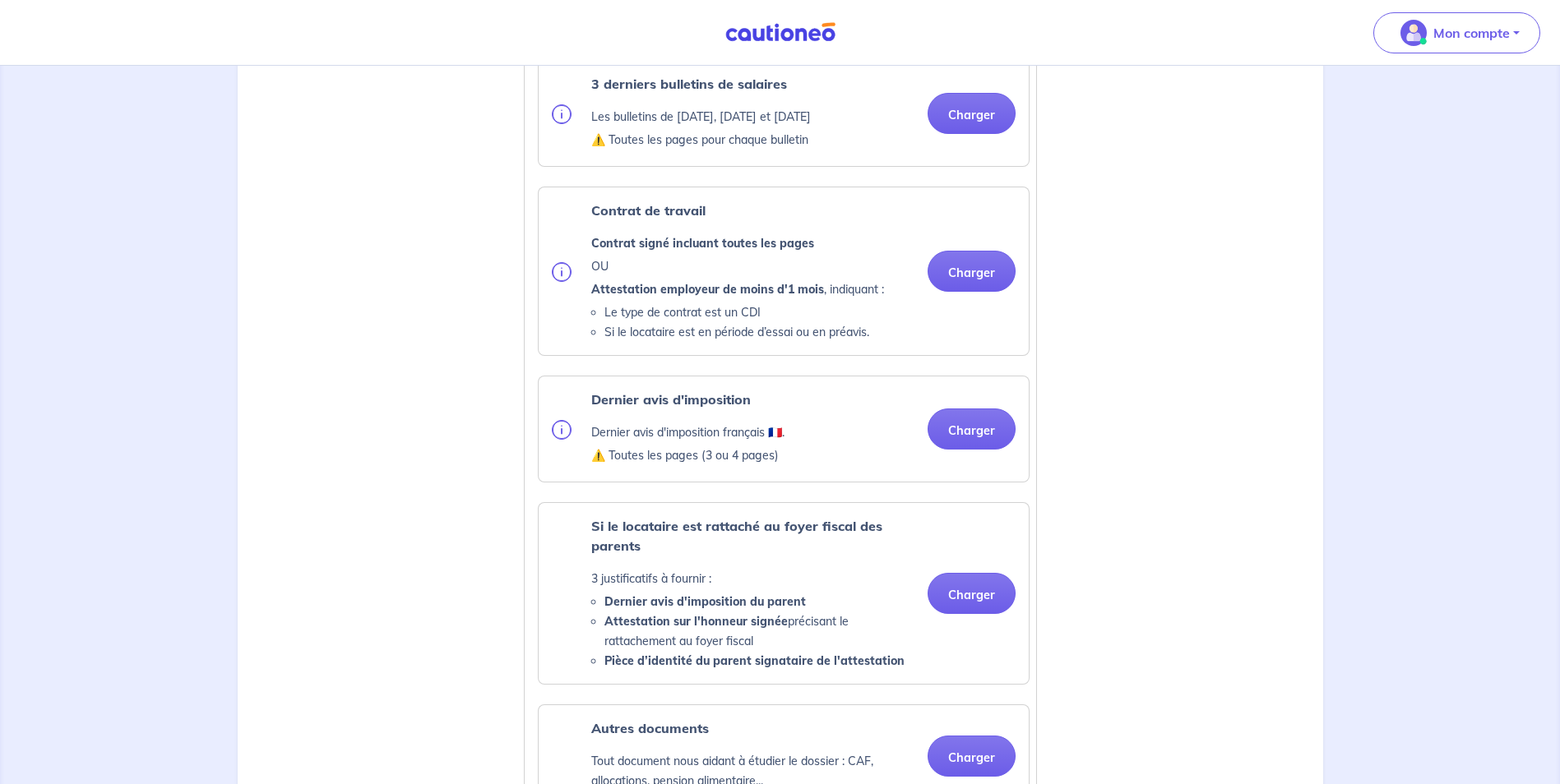
scroll to position [740, 0]
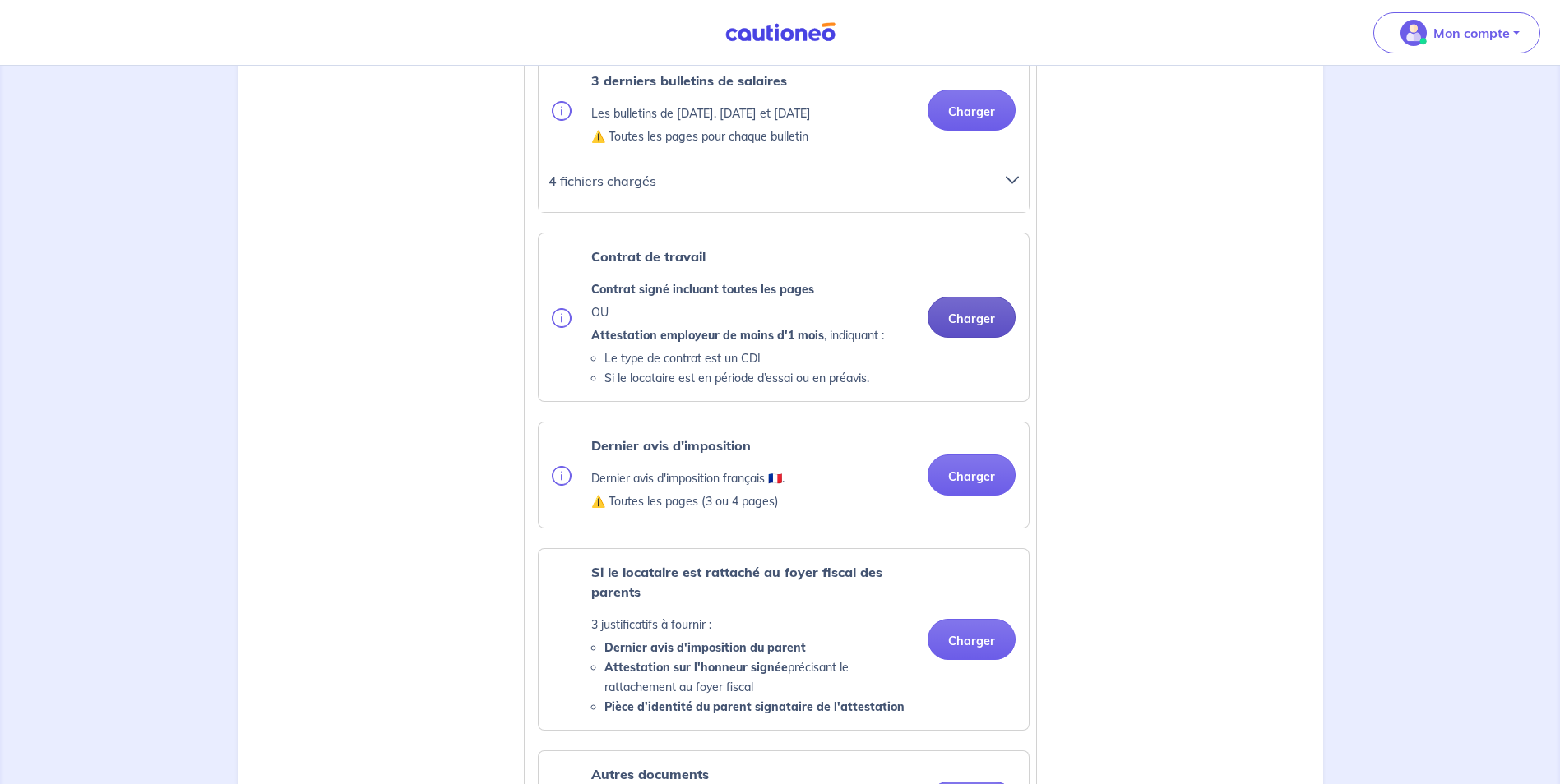
click at [975, 334] on button "Charger" at bounding box center [971, 317] width 88 height 41
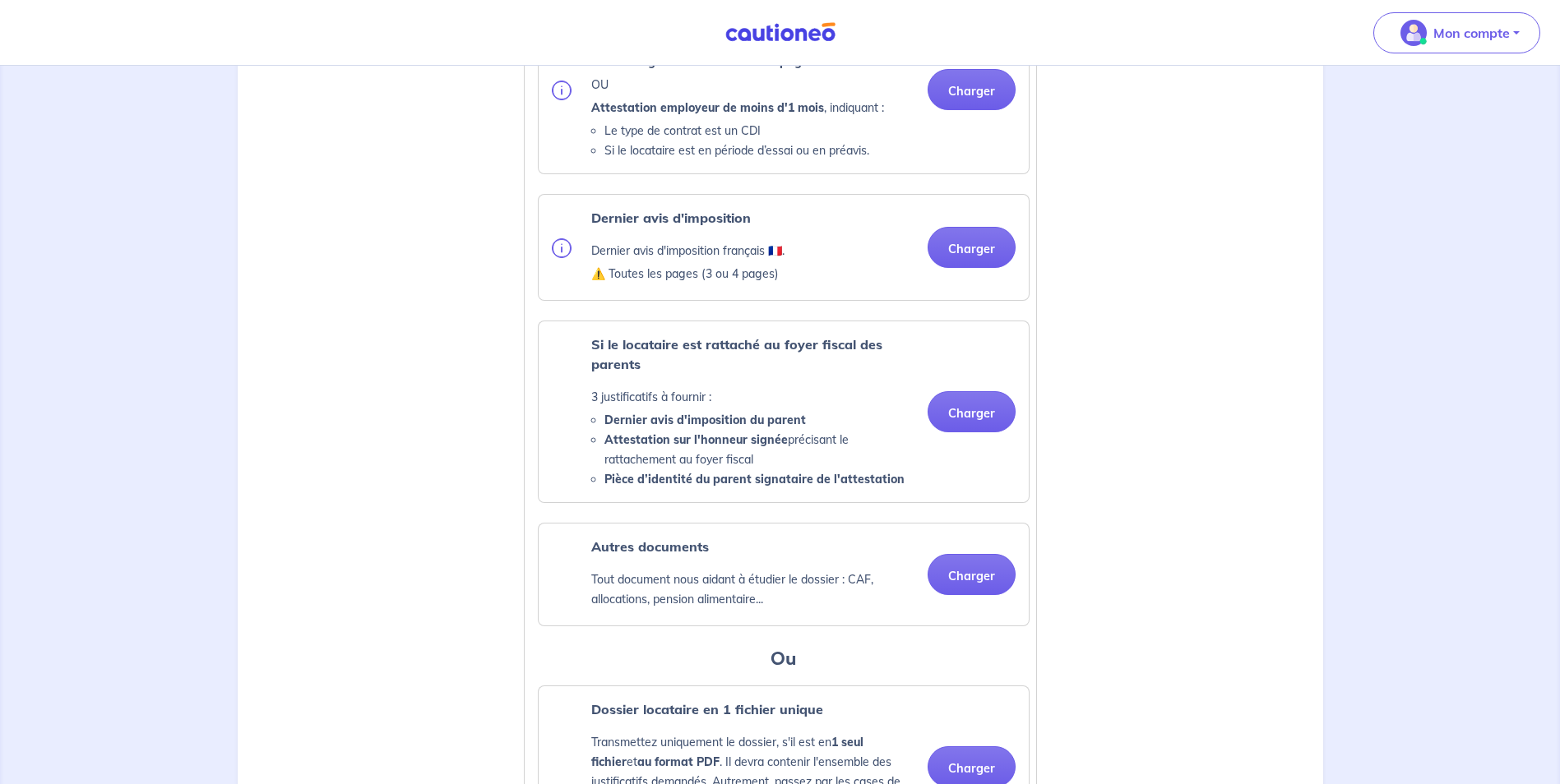
scroll to position [986, 0]
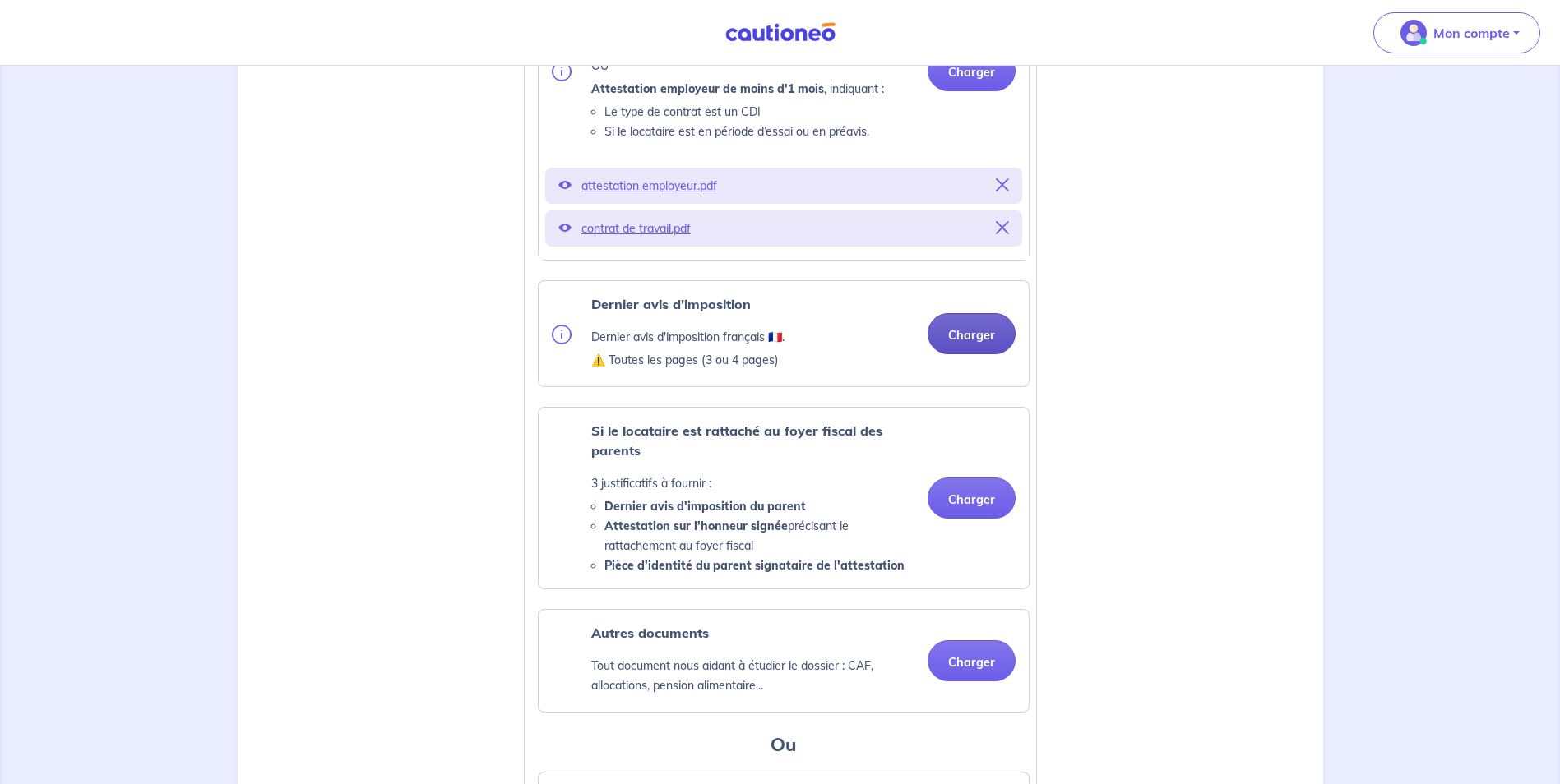
click at [977, 352] on button "Charger" at bounding box center [971, 334] width 88 height 41
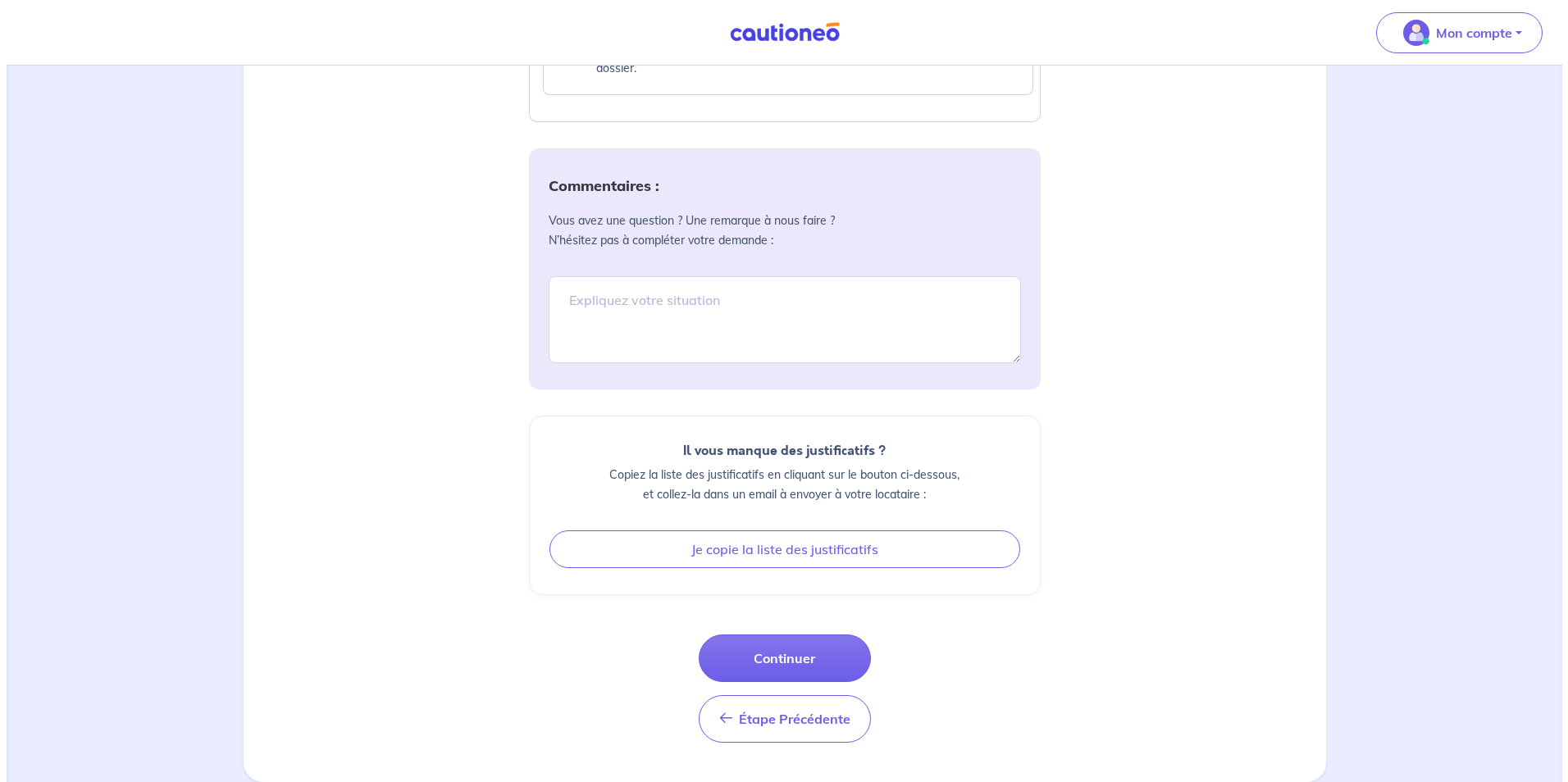
scroll to position [1903, 0]
click at [775, 647] on button "Continuer" at bounding box center [778, 659] width 172 height 48
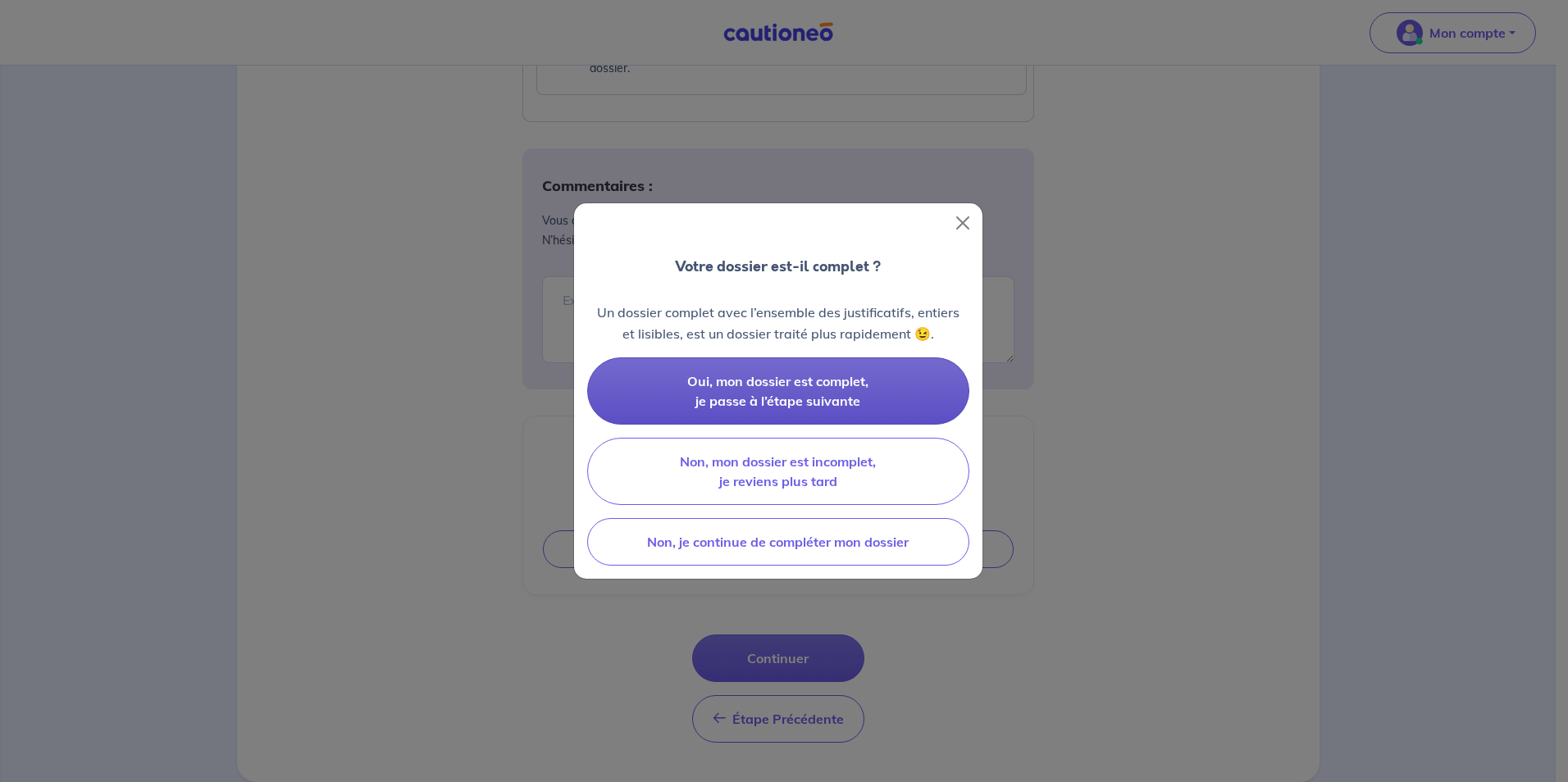
click at [779, 393] on span "Oui, mon dossier est complet, je passe à l’étape suivante" at bounding box center [778, 391] width 182 height 36
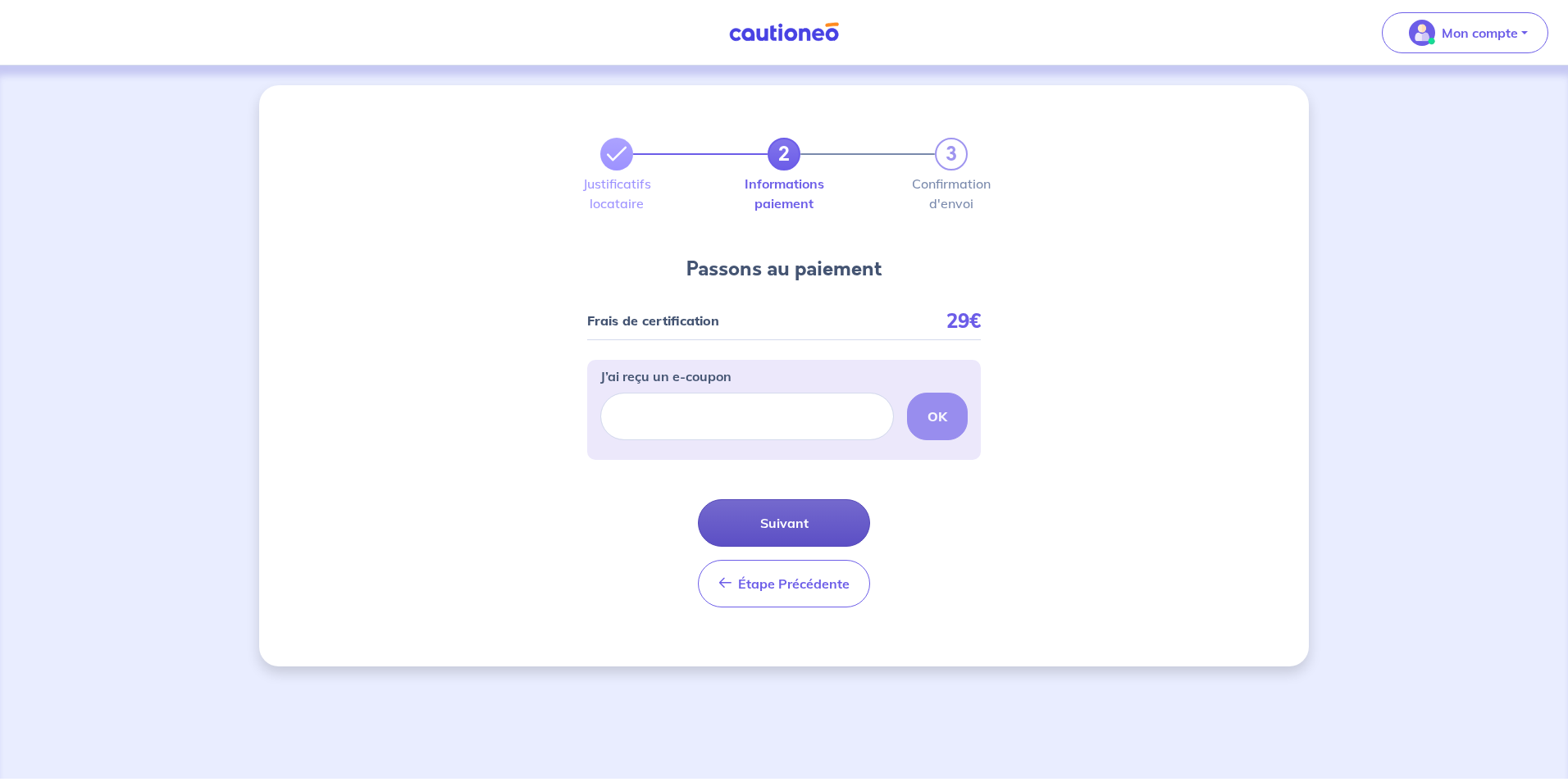
click at [794, 528] on button "Suivant" at bounding box center [784, 523] width 172 height 48
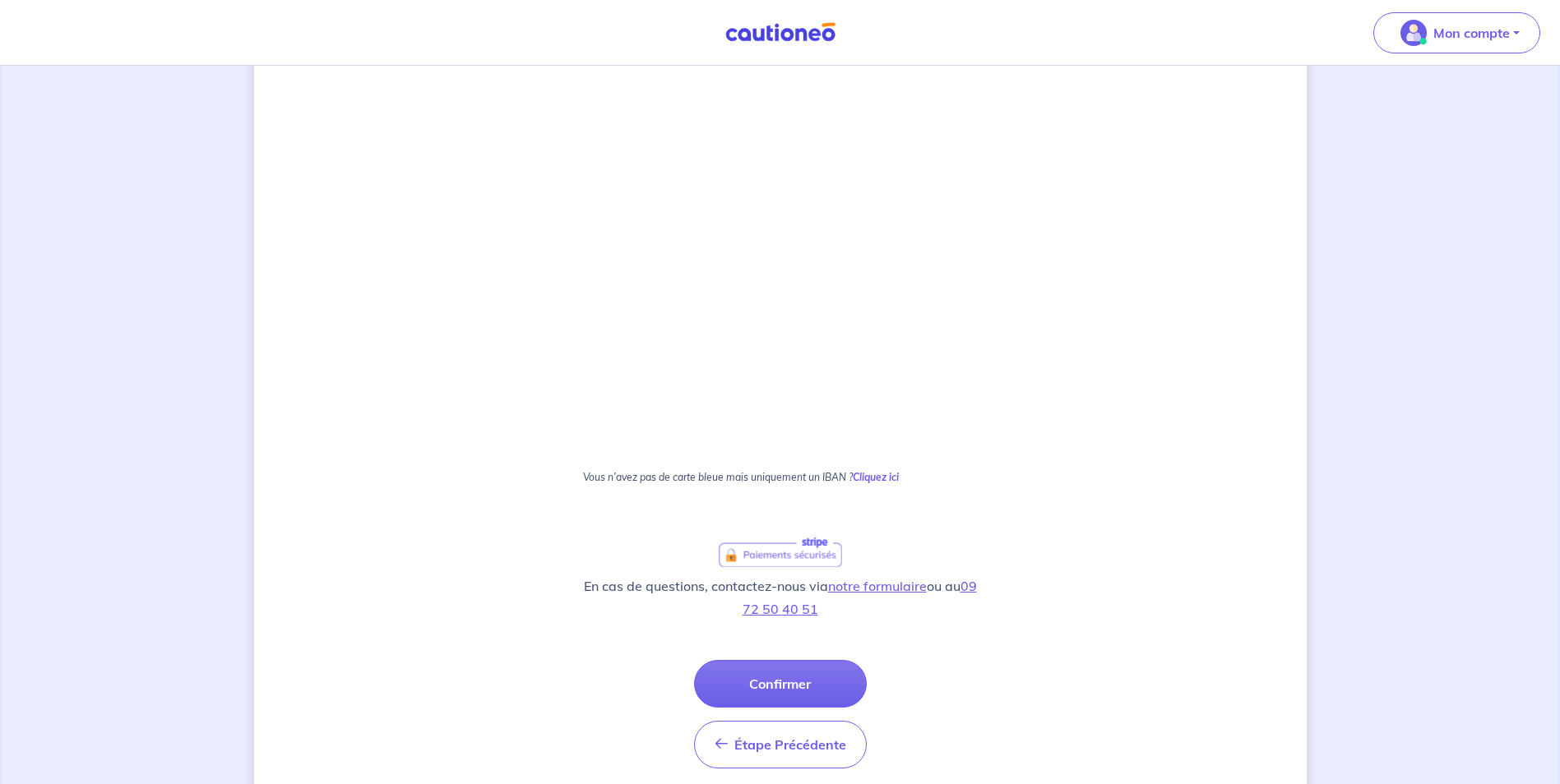
scroll to position [749, 0]
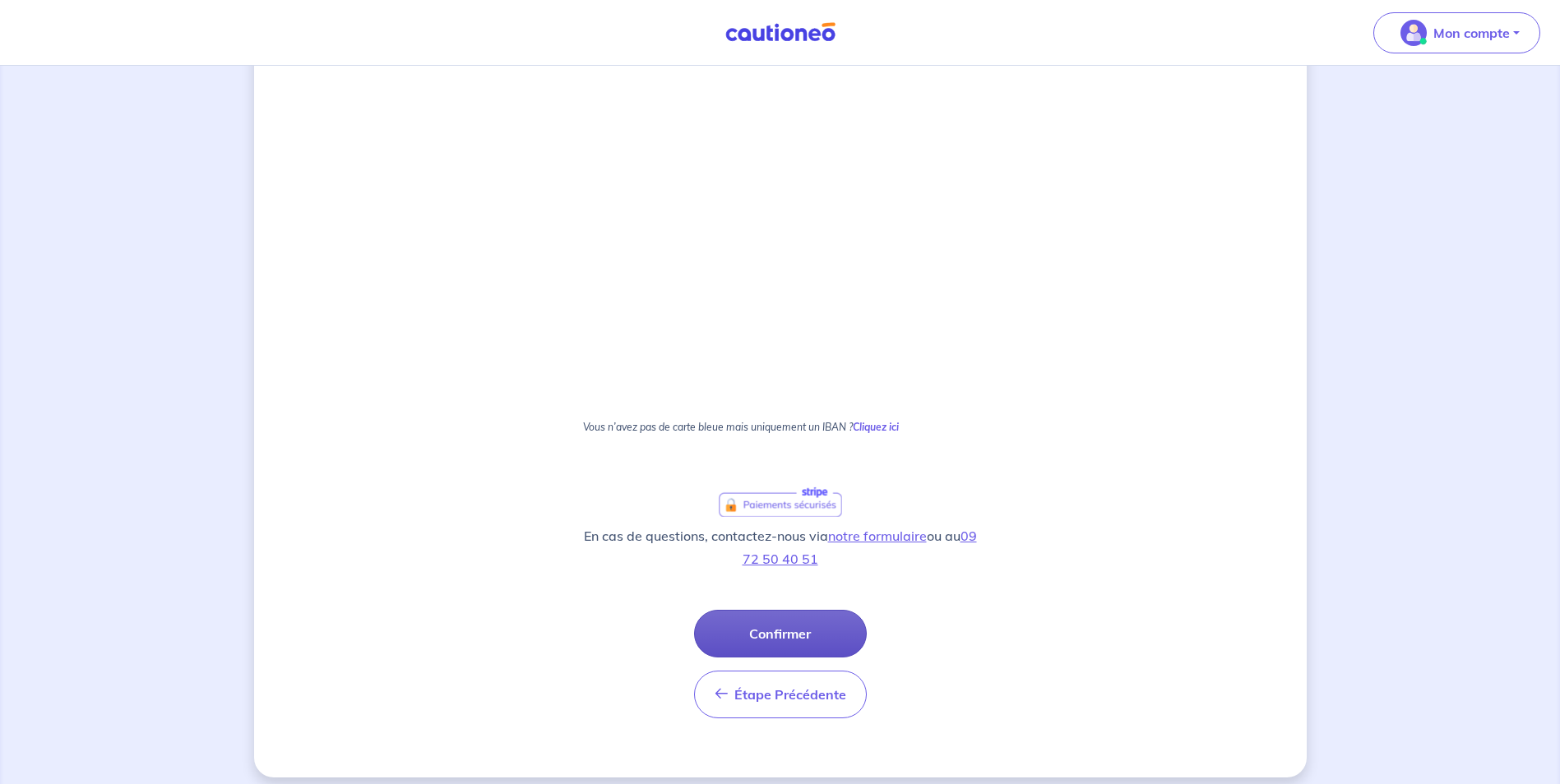
click at [763, 636] on button "Confirmer" at bounding box center [780, 634] width 172 height 48
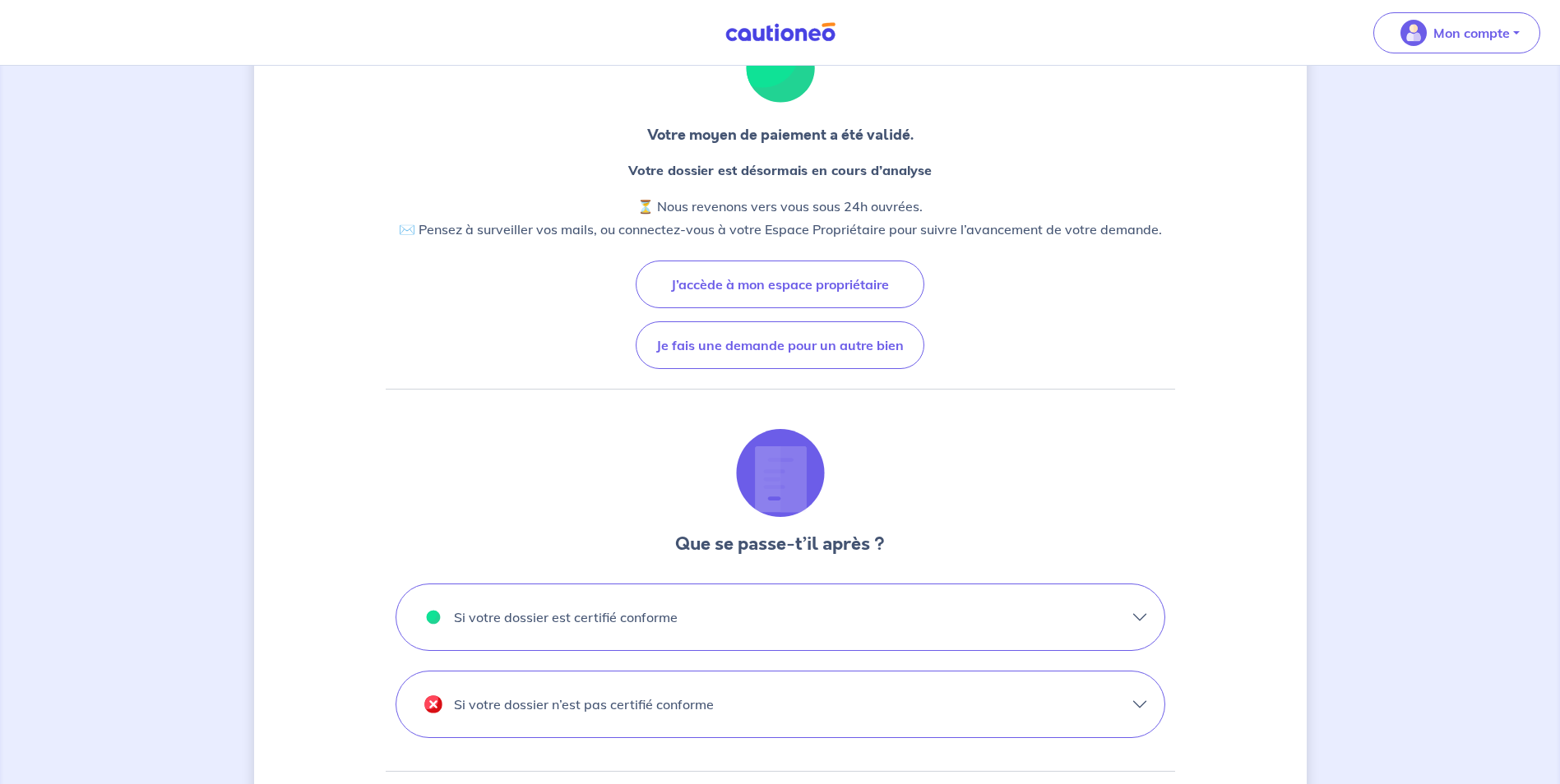
scroll to position [247, 0]
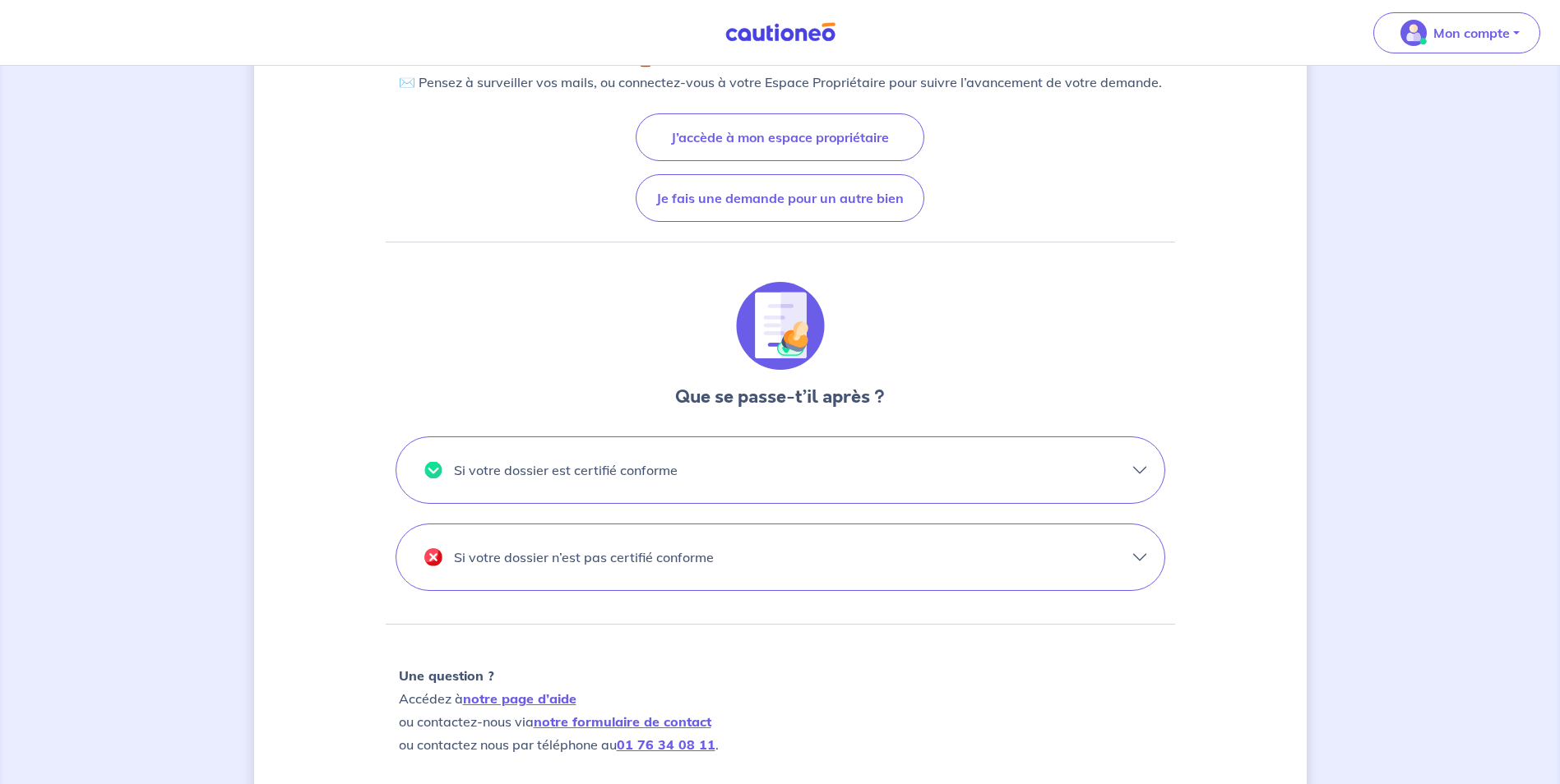
click at [878, 451] on button "Si votre dossier est certifié conforme" at bounding box center [780, 471] width 768 height 66
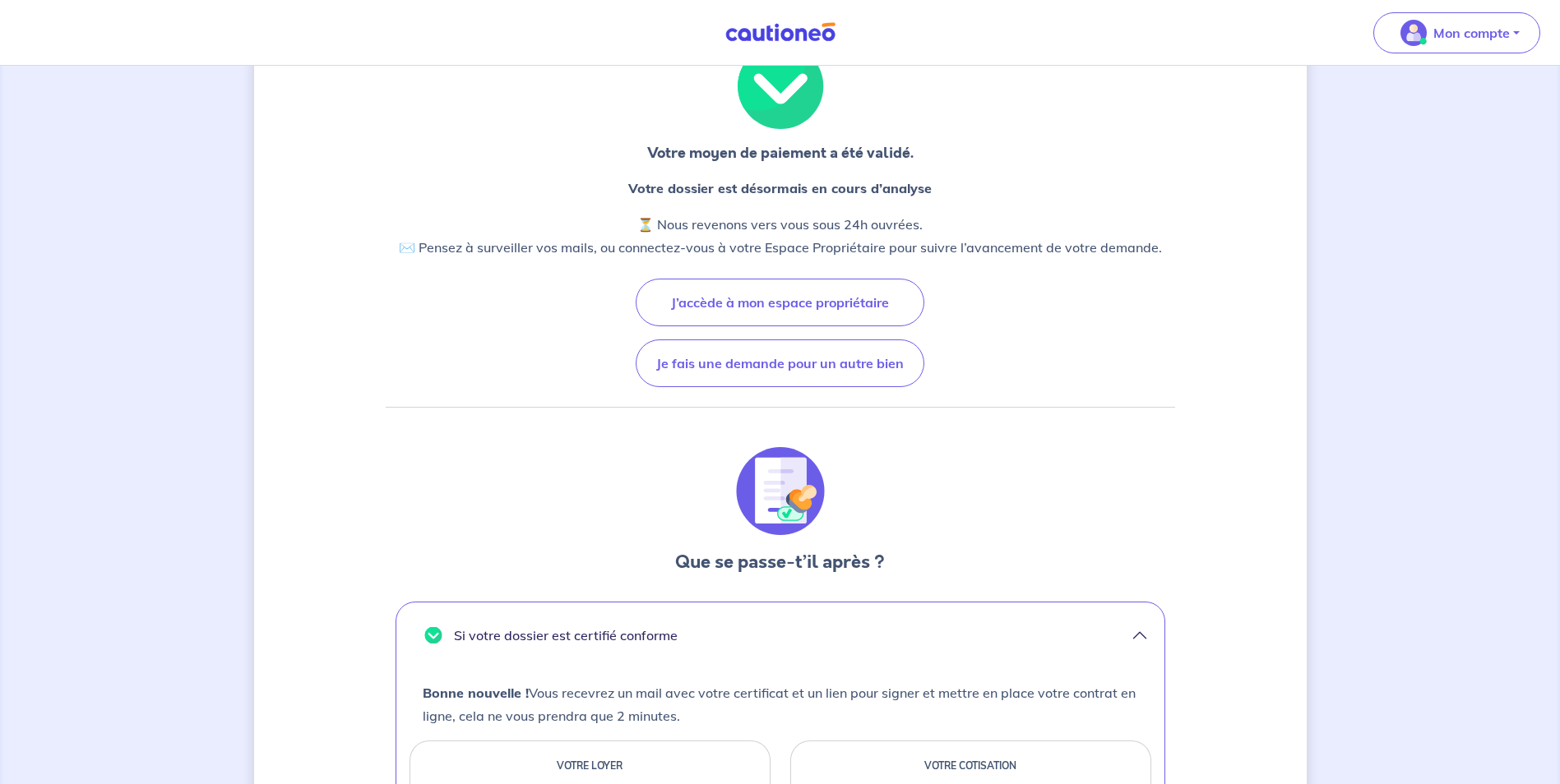
scroll to position [0, 0]
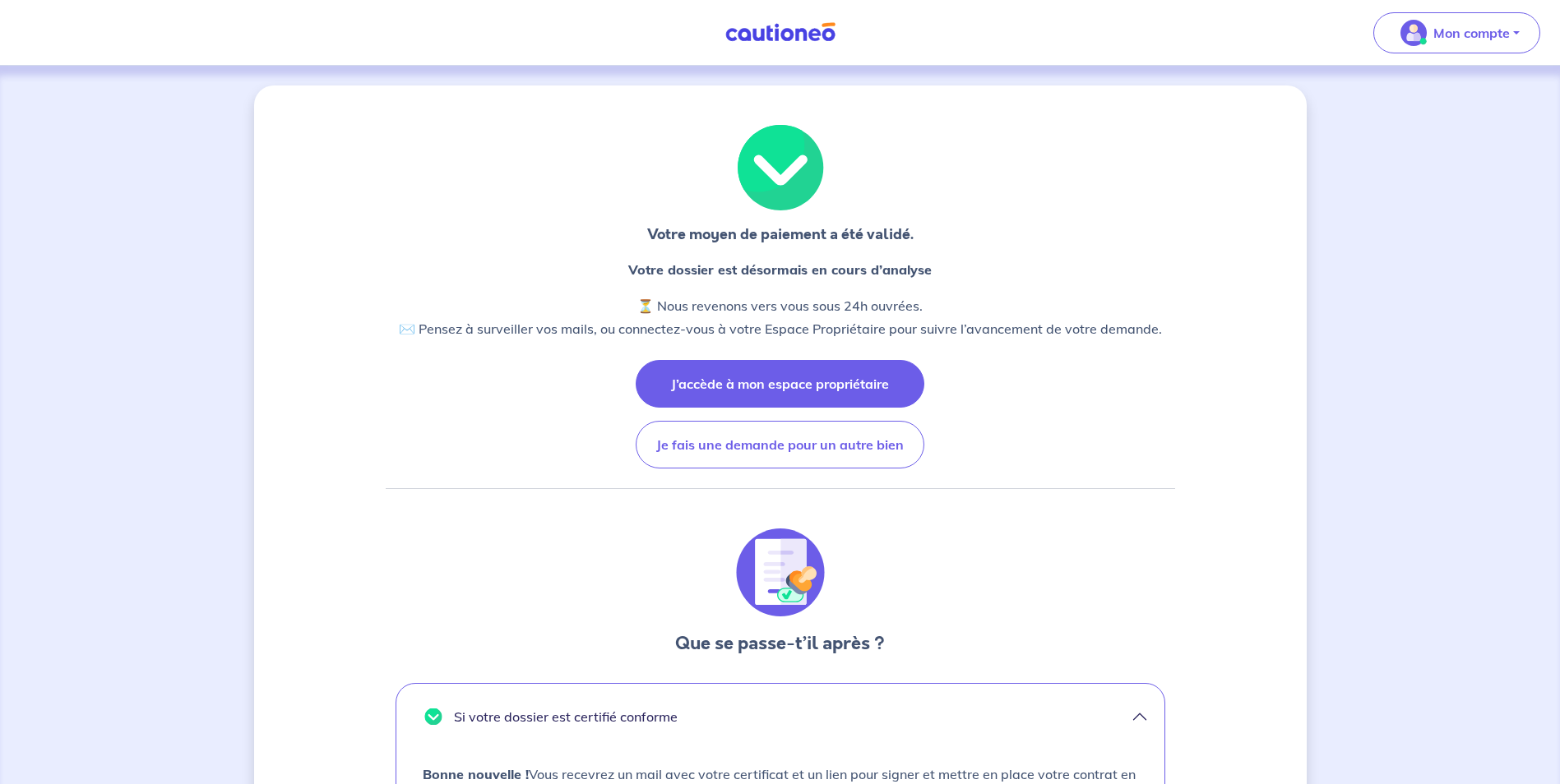
click at [860, 389] on button "J’accède à mon espace propriétaire" at bounding box center [780, 384] width 289 height 48
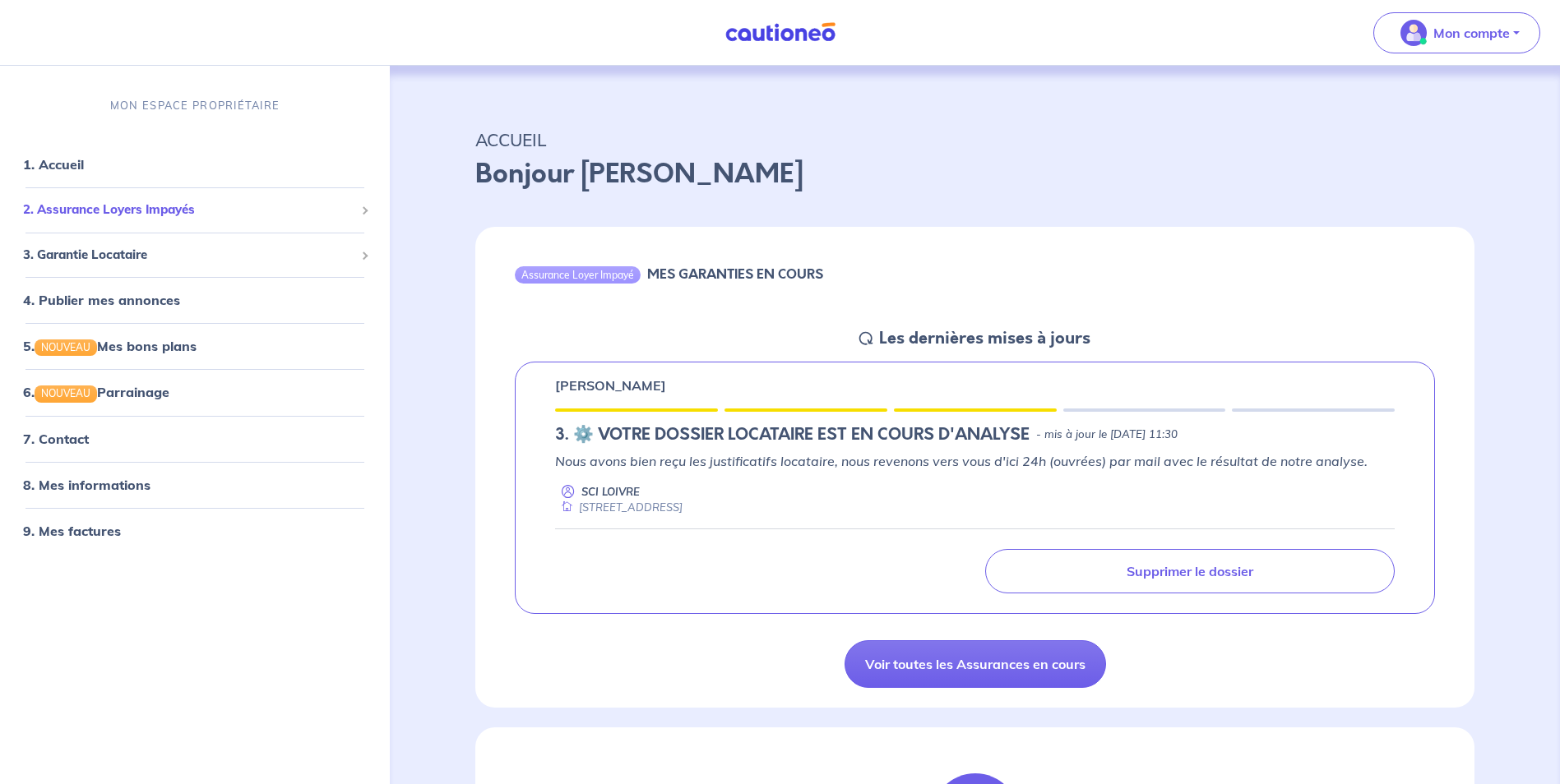
click at [101, 205] on span "2. Assurance Loyers Impayés" at bounding box center [188, 210] width 331 height 19
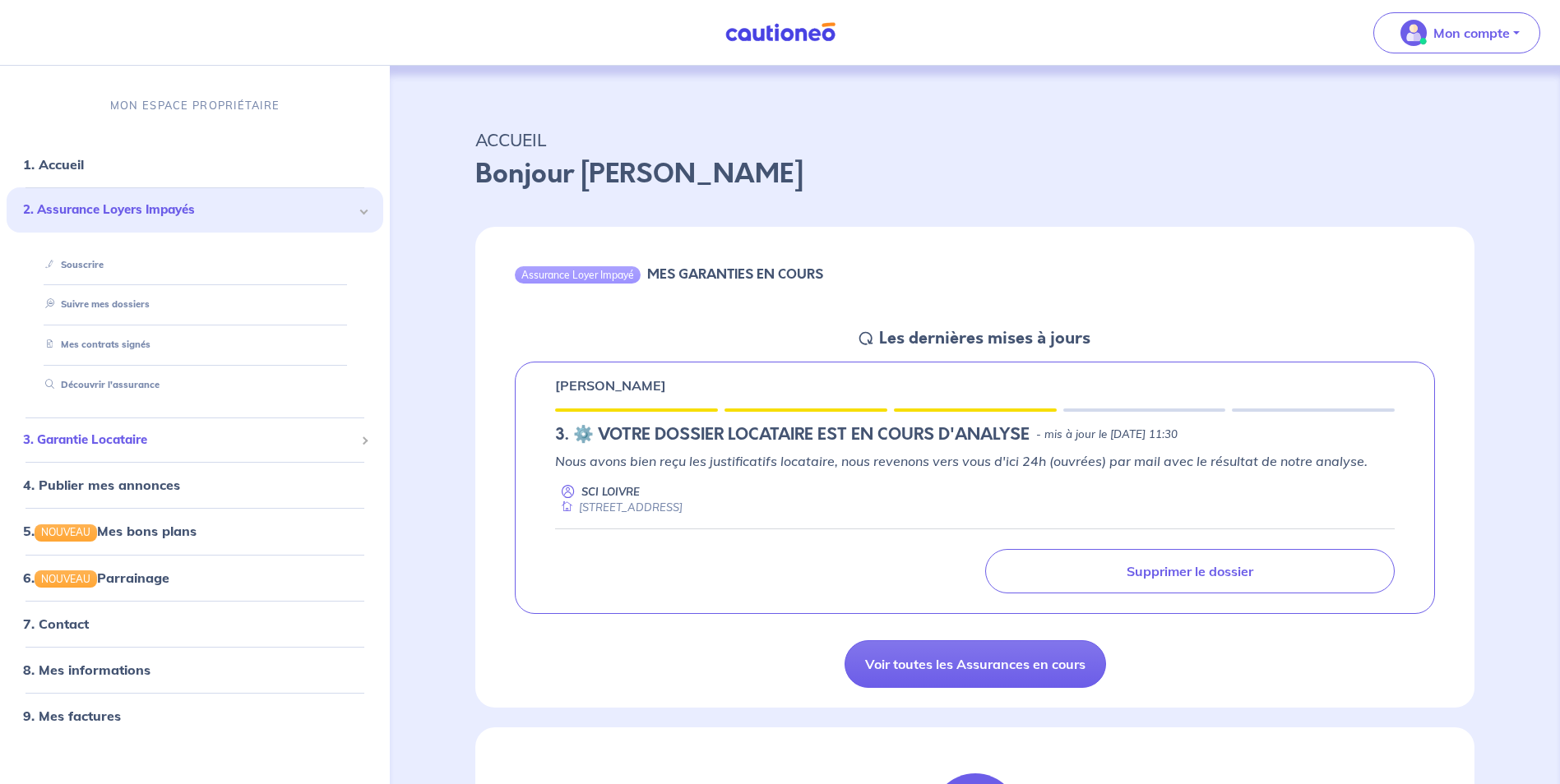
click at [122, 453] on div "3. Garantie Locataire" at bounding box center [195, 440] width 377 height 32
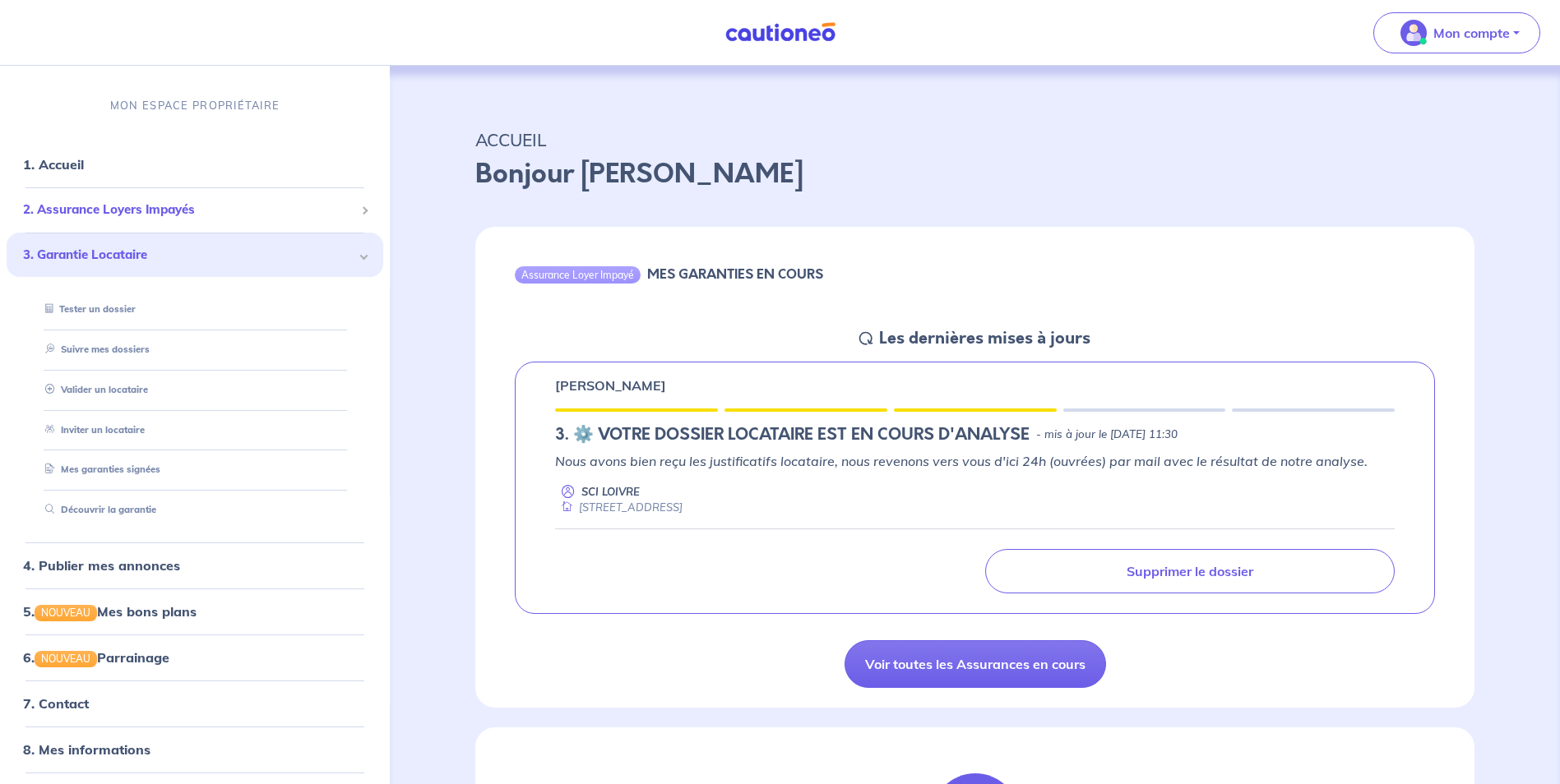
click at [92, 215] on span "2. Assurance Loyers Impayés" at bounding box center [188, 210] width 331 height 19
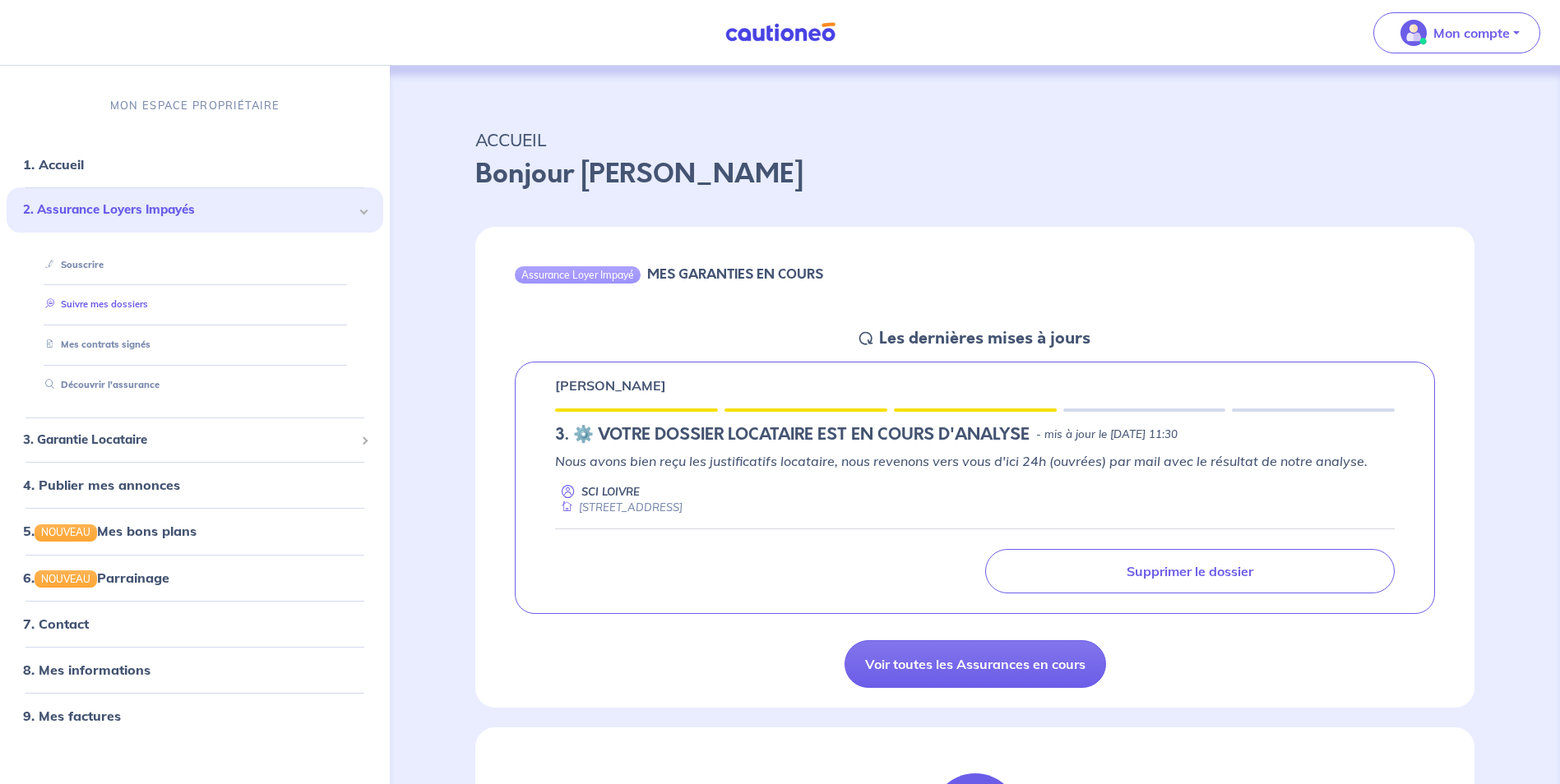
click at [101, 303] on link "Suivre mes dossiers" at bounding box center [93, 305] width 109 height 12
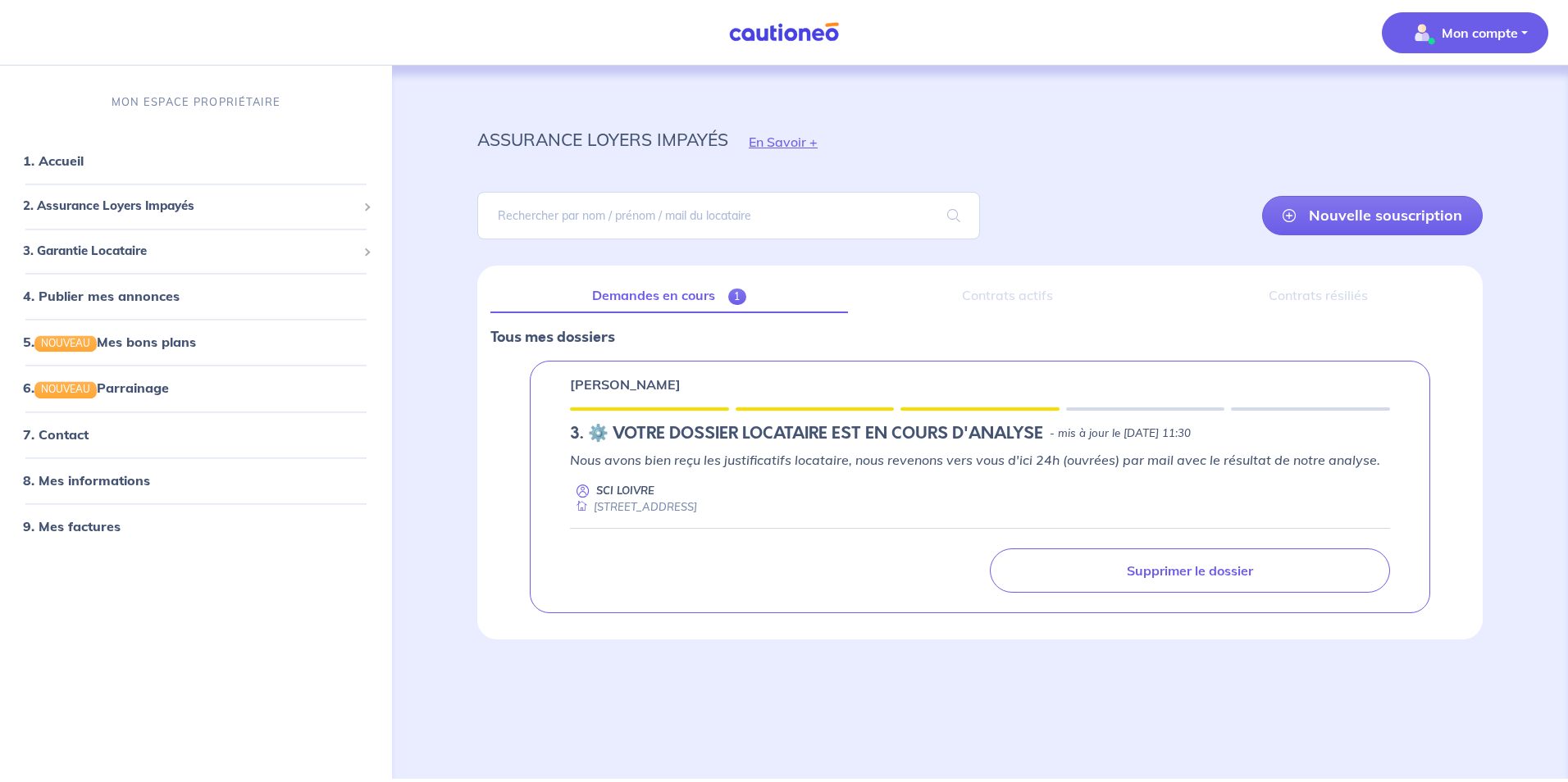
click at [1501, 39] on p "Mon compte" at bounding box center [1480, 33] width 76 height 19
click at [1467, 99] on link "Mes informations" at bounding box center [1448, 102] width 132 height 27
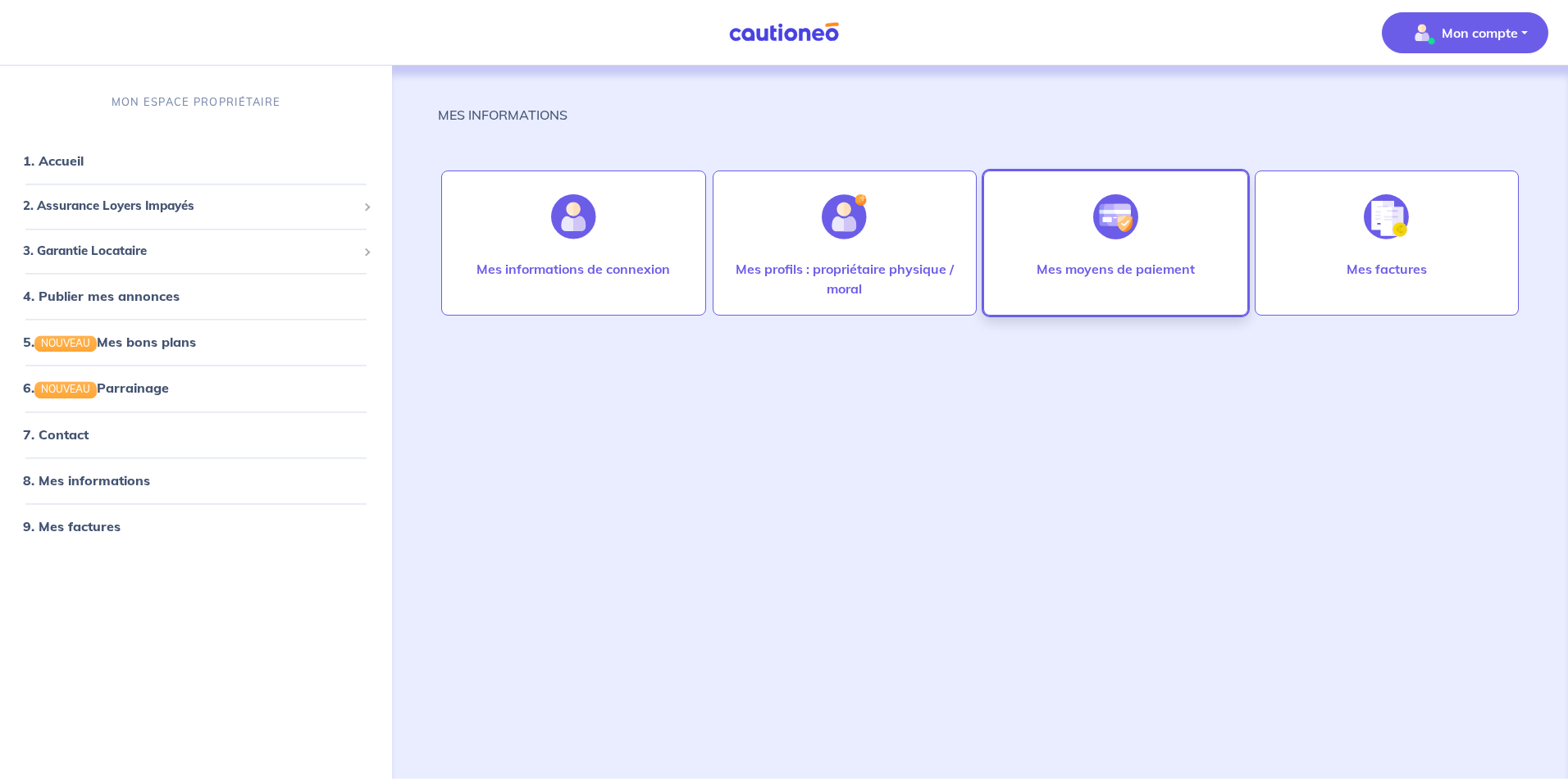
click at [1099, 253] on div at bounding box center [1115, 216] width 72 height 84
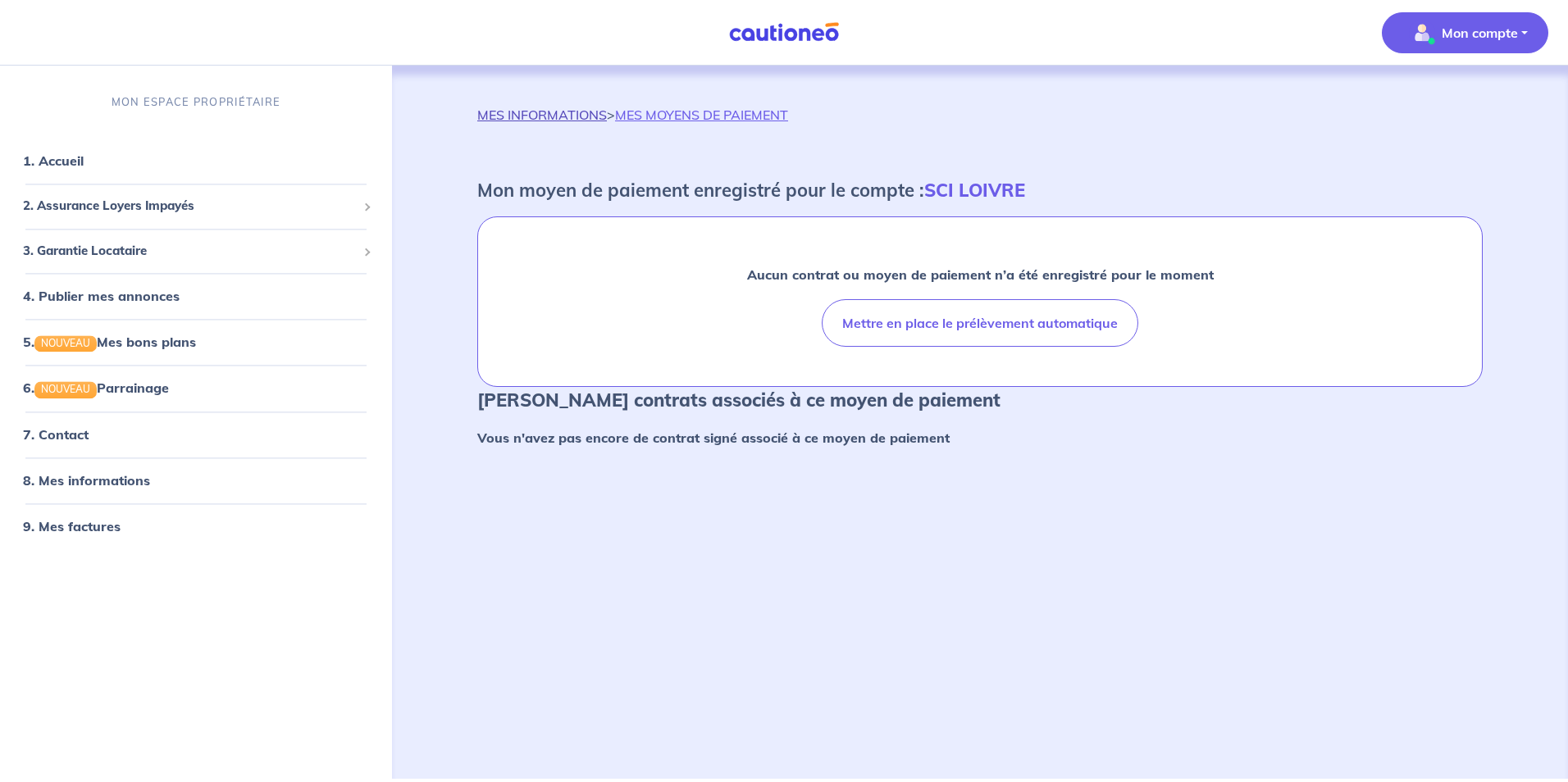
click at [505, 120] on link "MES INFORMATIONS" at bounding box center [542, 114] width 129 height 17
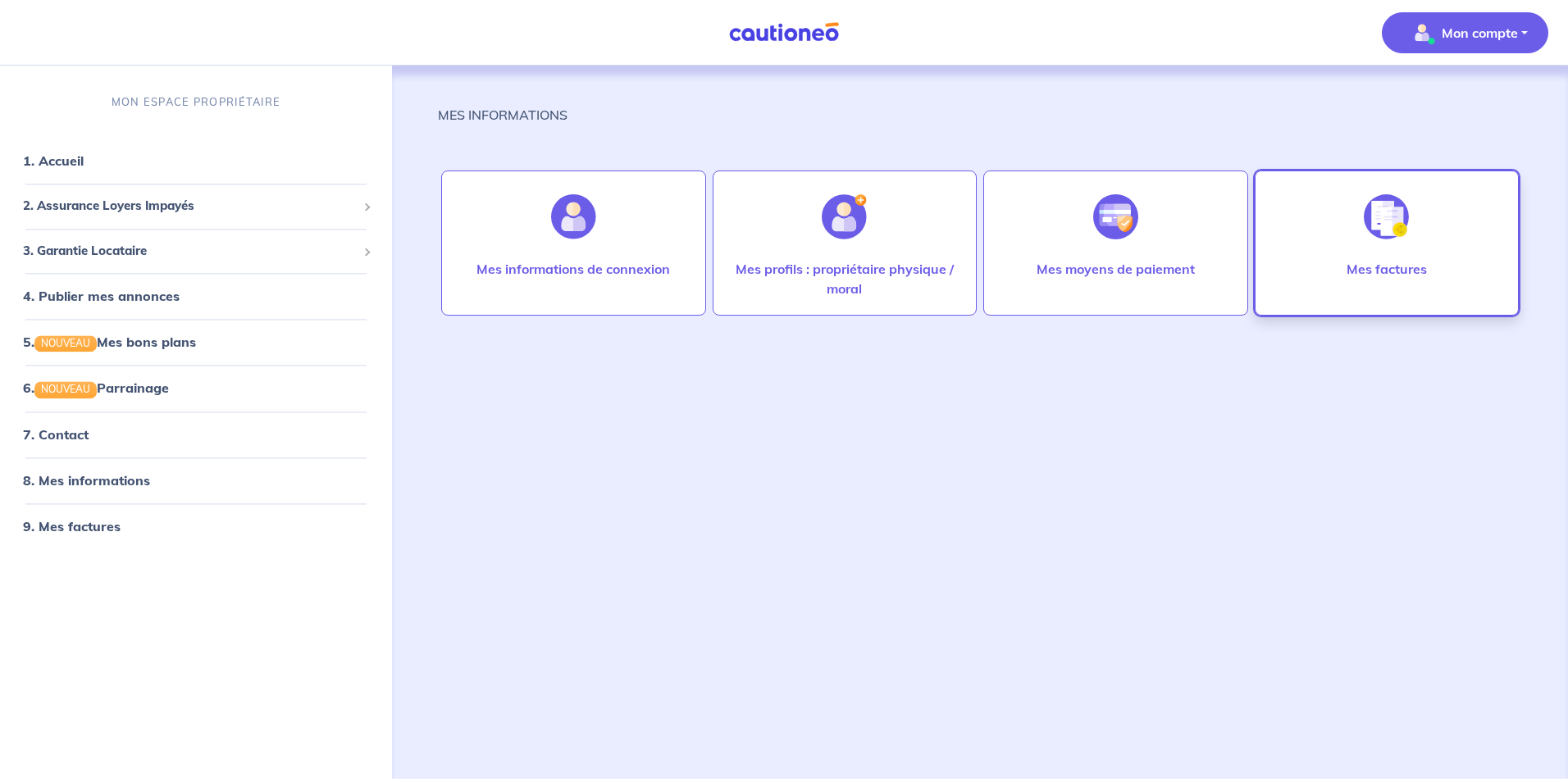
click at [1356, 256] on div at bounding box center [1386, 216] width 72 height 84
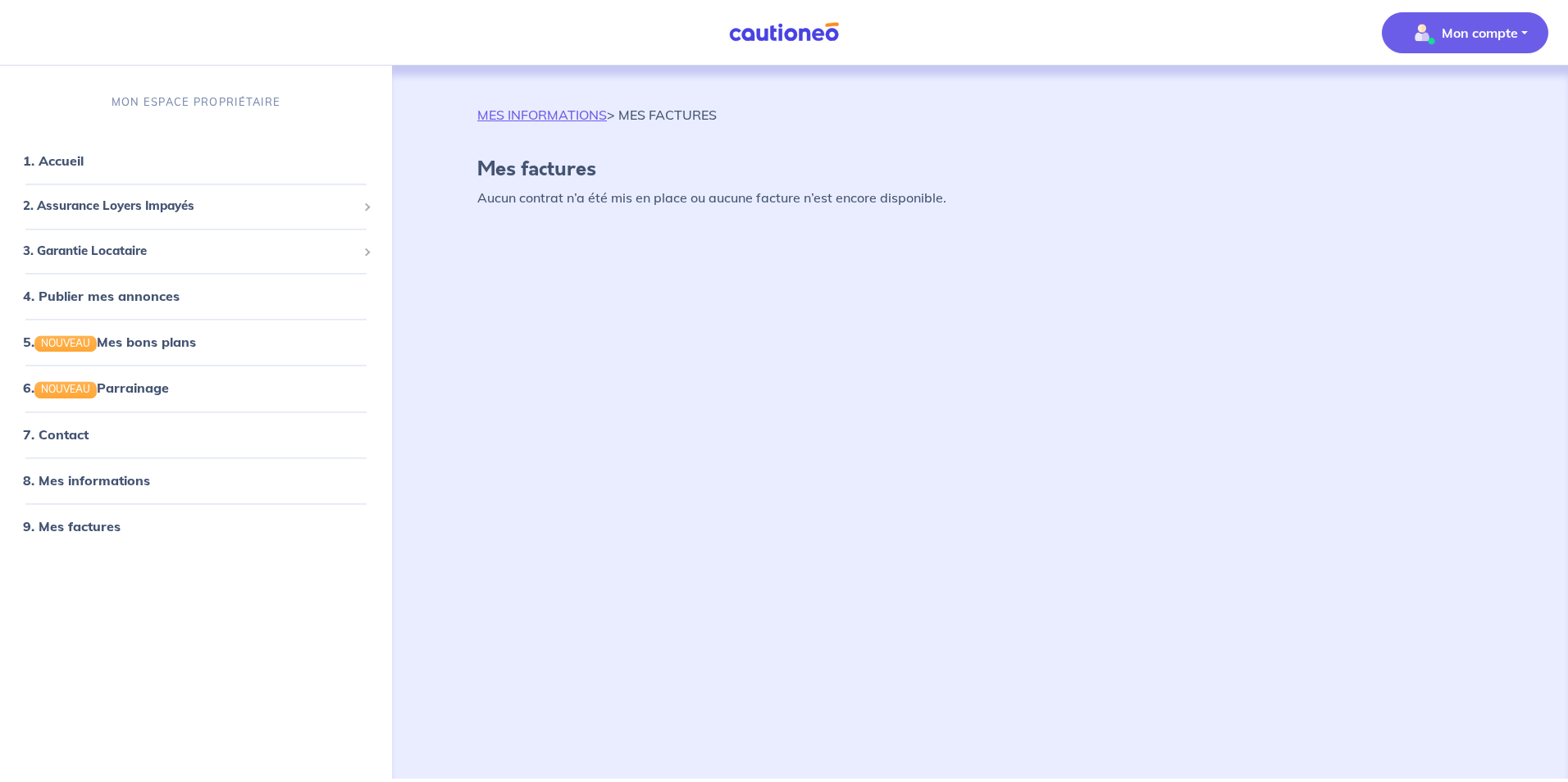
click at [515, 104] on div "MES INFORMATIONS > MES FACTURES Mes factures Aucun contrat n’a été mis en place…" at bounding box center [980, 402] width 1084 height 674
click at [525, 110] on link "MES INFORMATIONS" at bounding box center [542, 114] width 129 height 17
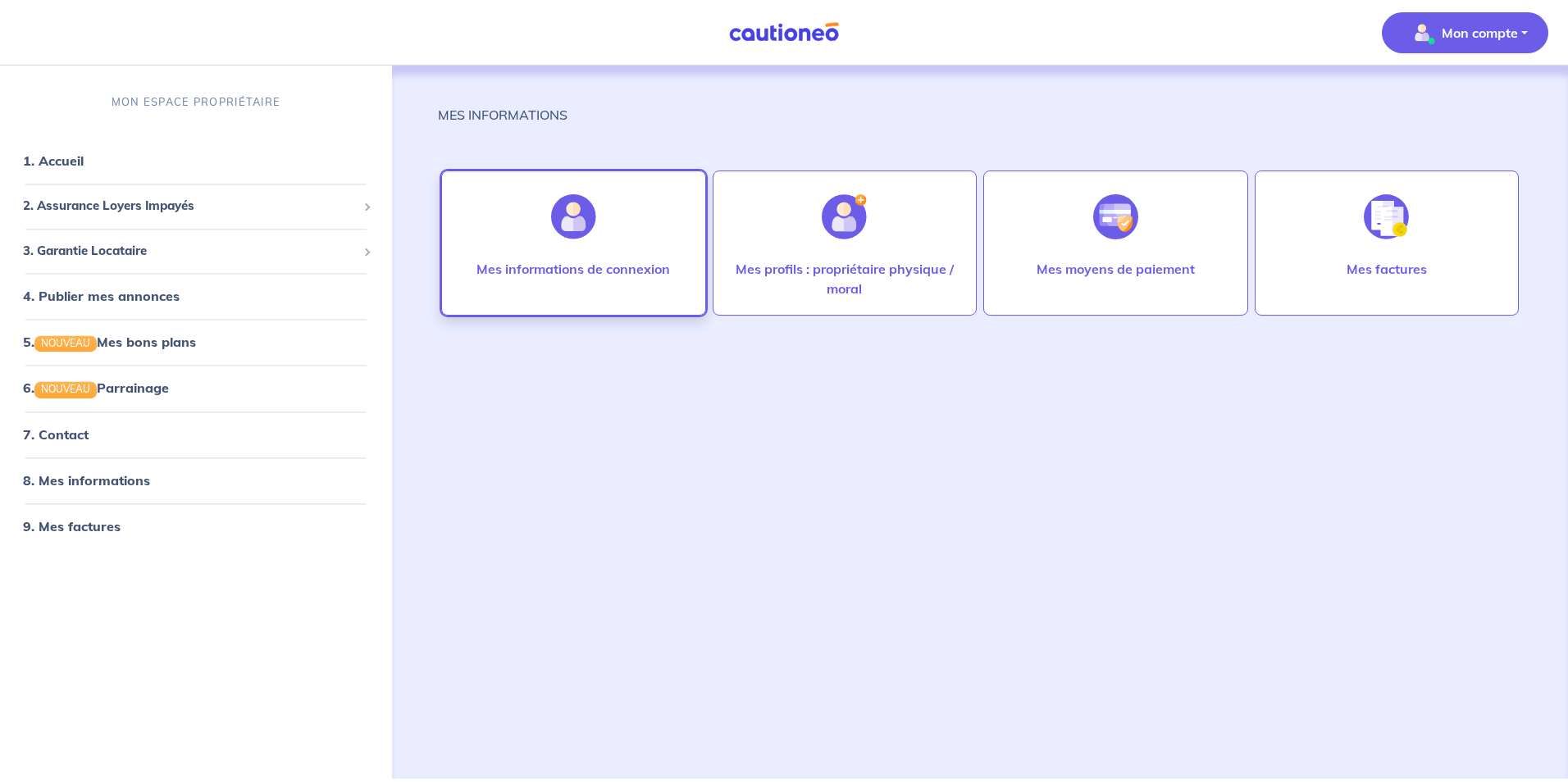
click at [571, 221] on img at bounding box center [573, 216] width 45 height 45
